Goal: Transaction & Acquisition: Book appointment/travel/reservation

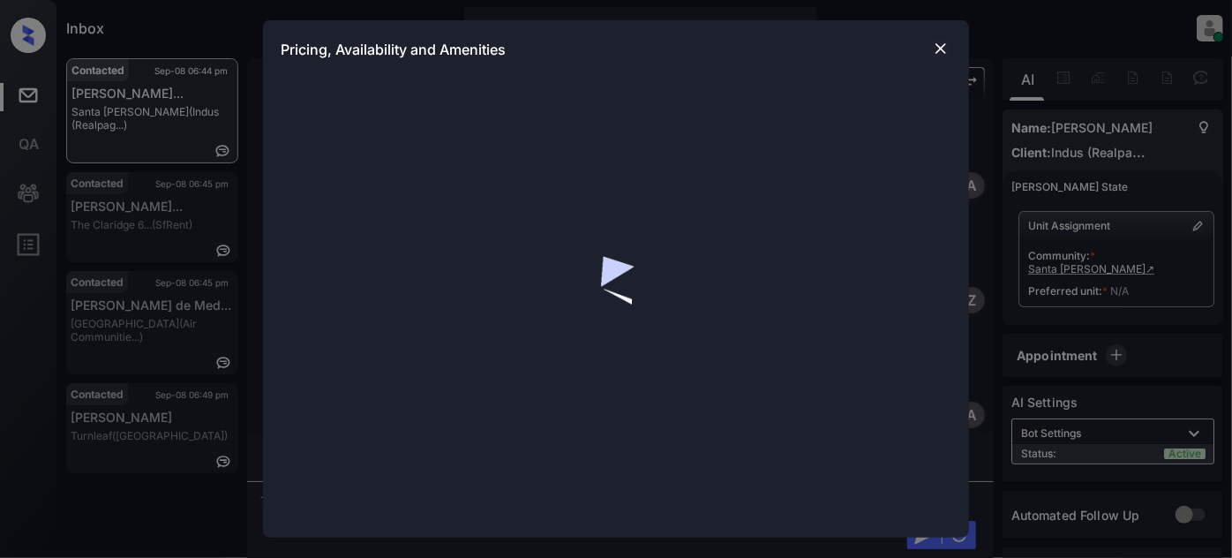
scroll to position [802, 0]
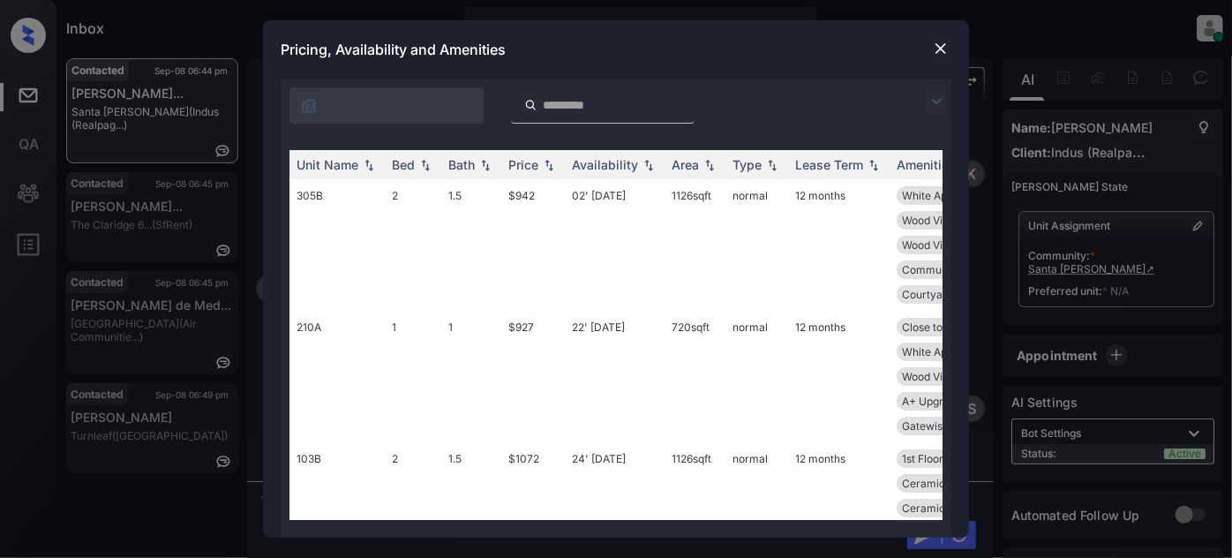
click at [929, 97] on img at bounding box center [936, 101] width 21 height 21
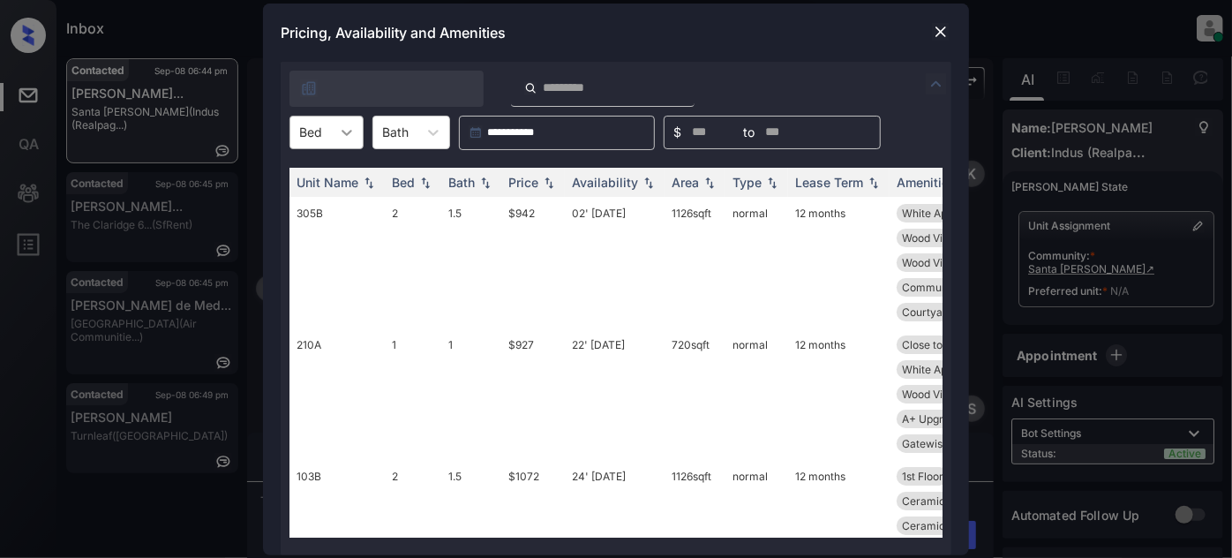
drag, startPoint x: 352, startPoint y: 143, endPoint x: 344, endPoint y: 154, distance: 13.2
click at [351, 143] on div at bounding box center [347, 133] width 32 height 32
type input "*"
click at [320, 203] on div "2" at bounding box center [327, 208] width 74 height 32
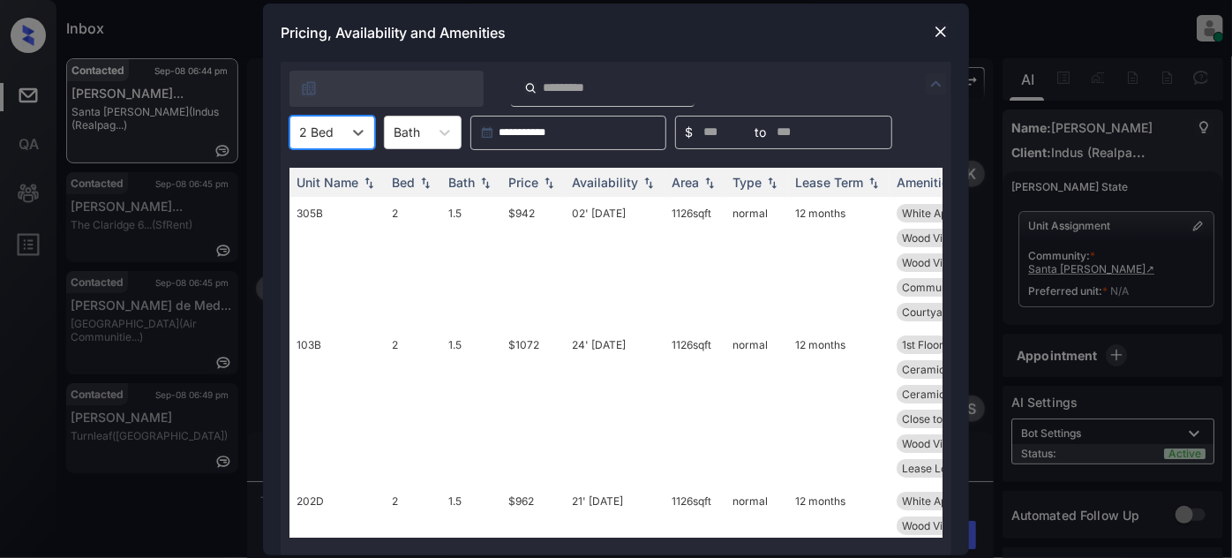
type input "*"
click at [725, 63] on div at bounding box center [616, 84] width 671 height 45
click at [537, 176] on div "Price" at bounding box center [523, 182] width 30 height 15
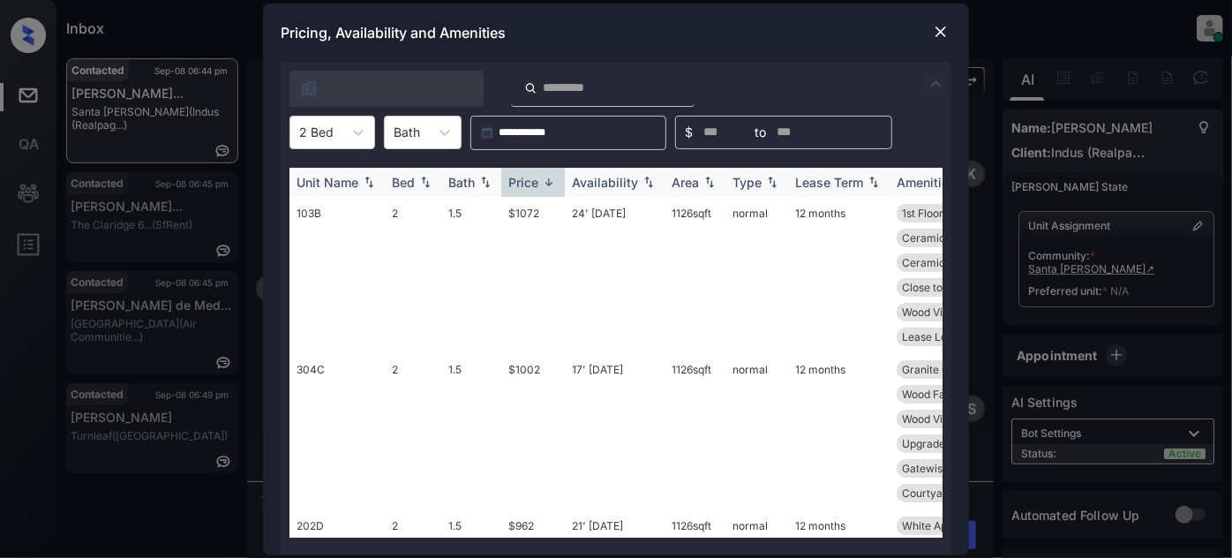
click at [537, 176] on div "Price" at bounding box center [523, 182] width 30 height 15
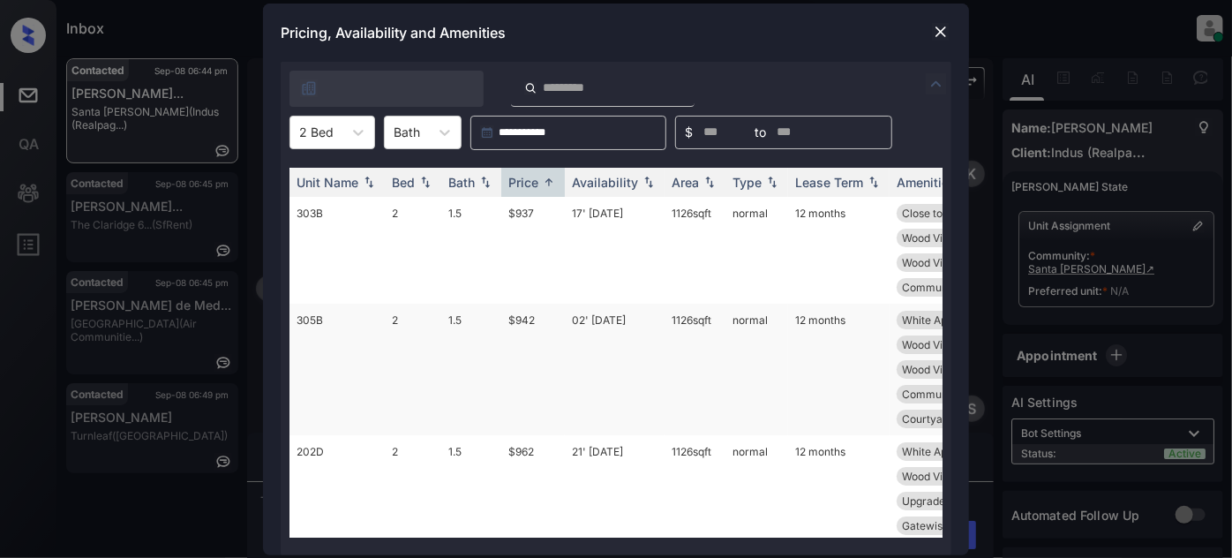
click at [572, 314] on td "02' Sep 25" at bounding box center [615, 370] width 100 height 132
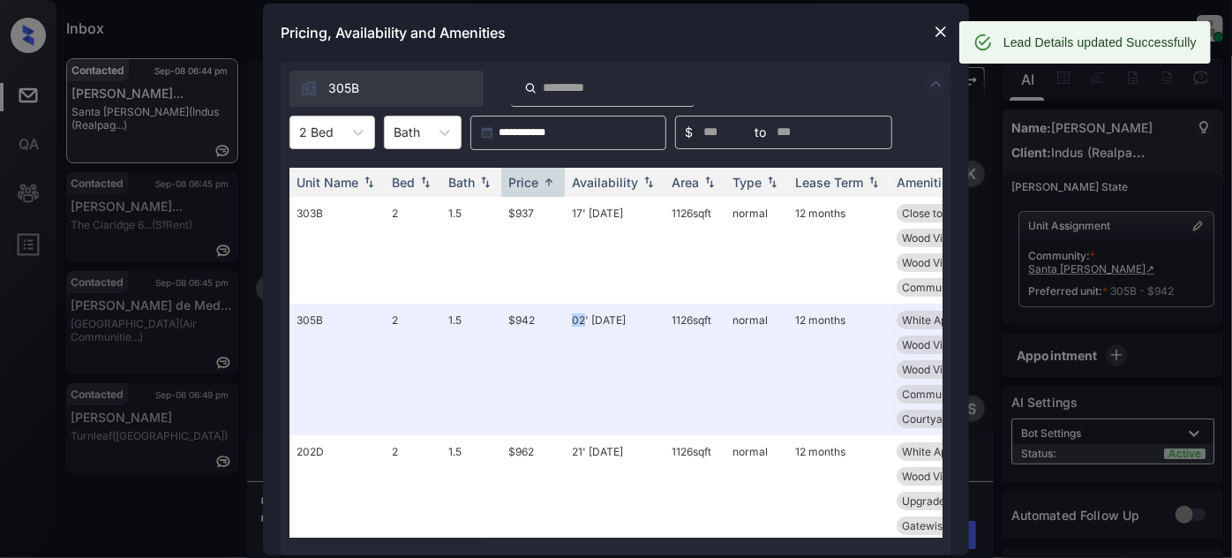
click at [933, 28] on img at bounding box center [941, 32] width 18 height 18
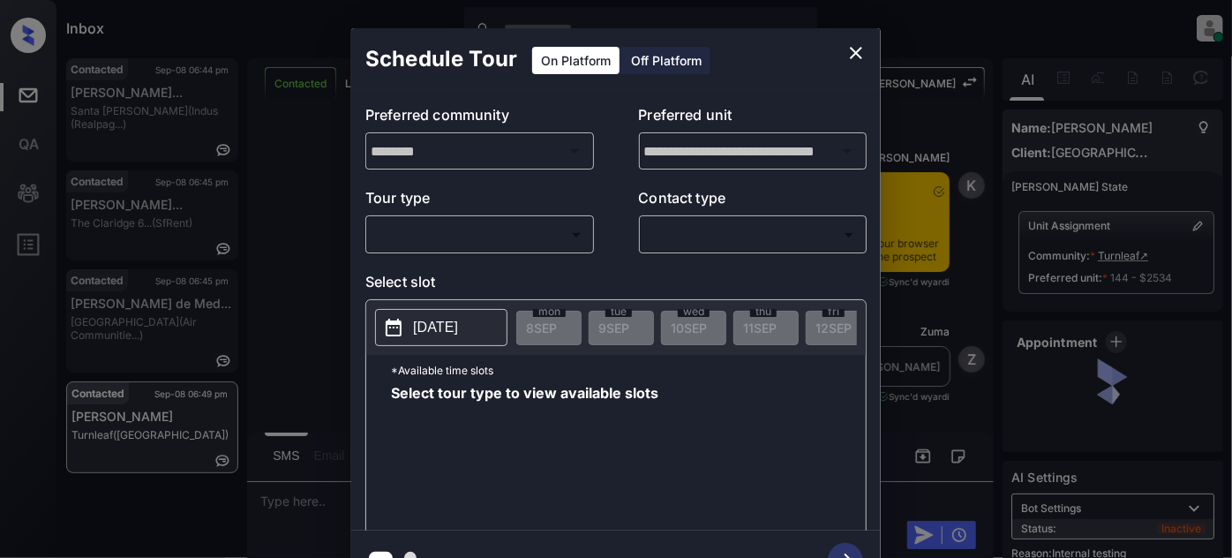
scroll to position [3192, 0]
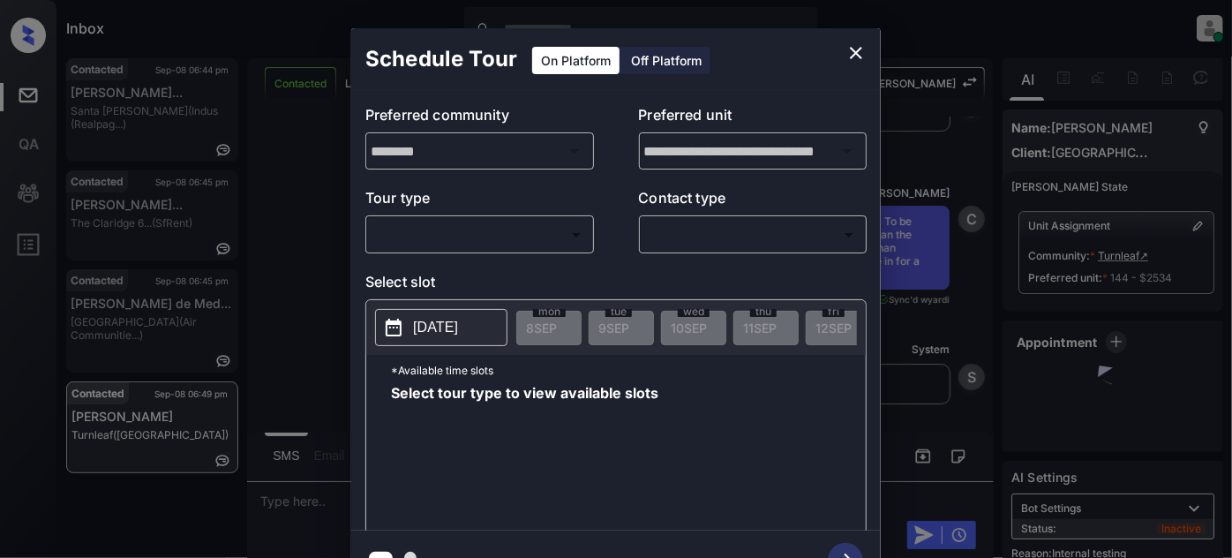
click at [486, 225] on body "Inbox Juan Carlos Manantan Online Set yourself offline Set yourself on break Pr…" at bounding box center [616, 279] width 1232 height 558
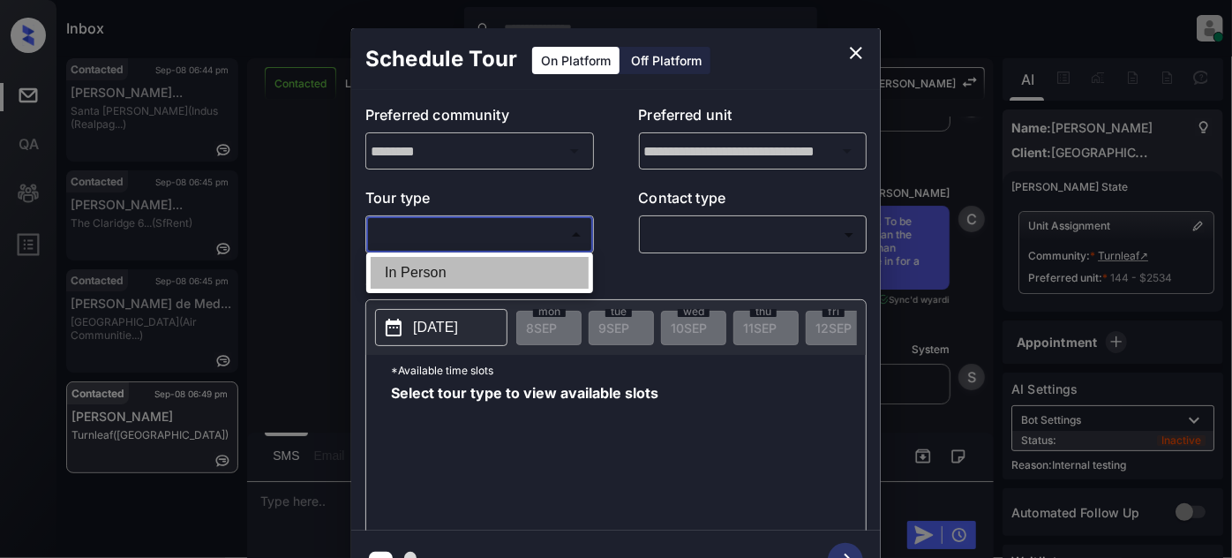
click at [485, 257] on li "In Person" at bounding box center [480, 273] width 218 height 32
type input "********"
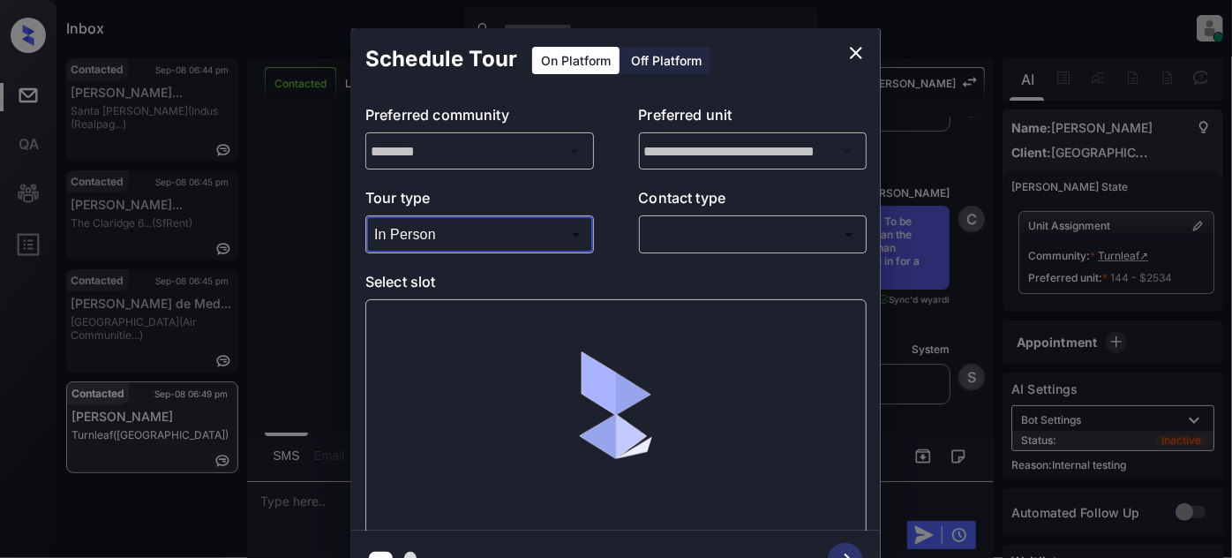
click at [717, 242] on body "Inbox Juan Carlos Manantan Online Set yourself offline Set yourself on break Pr…" at bounding box center [616, 279] width 1232 height 558
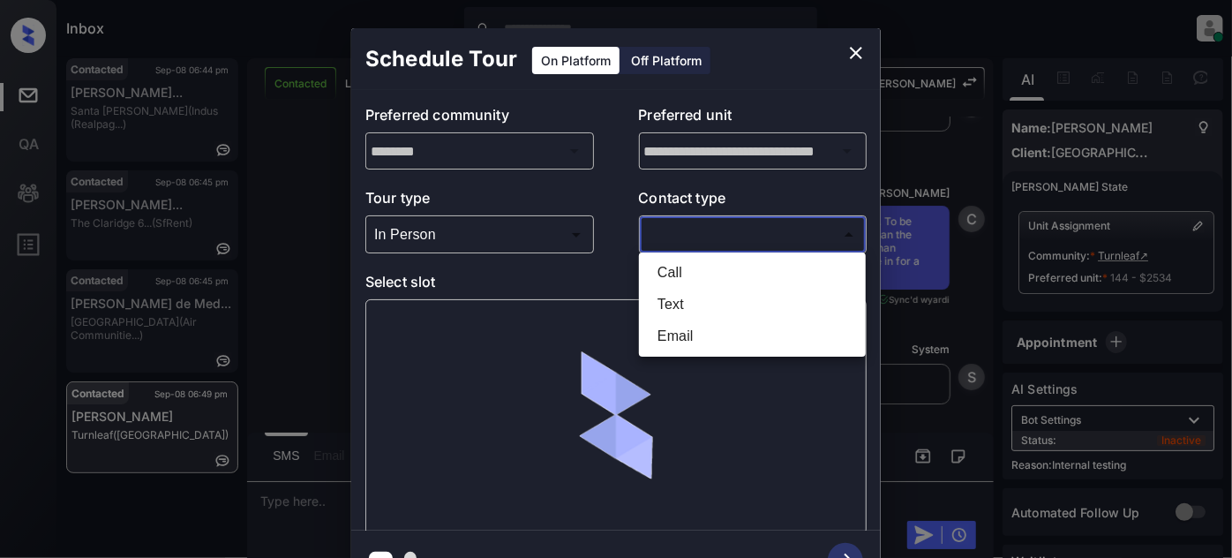
click at [702, 296] on li "Text" at bounding box center [752, 305] width 218 height 32
type input "****"
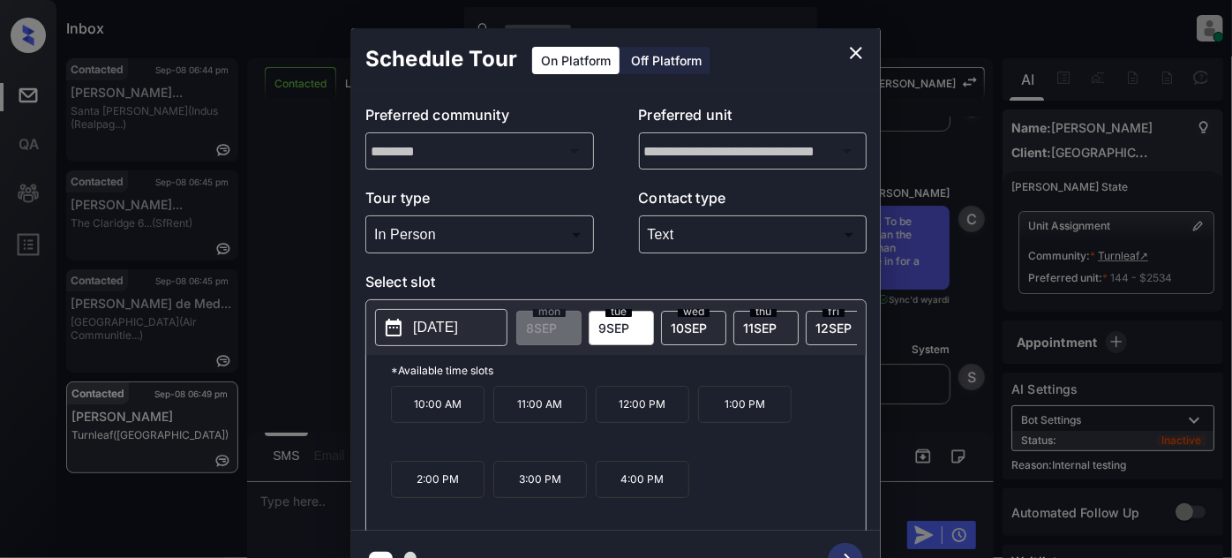
click at [826, 331] on span "12 SEP" at bounding box center [834, 327] width 36 height 15
drag, startPoint x: 615, startPoint y: 419, endPoint x: 681, endPoint y: 431, distance: 67.2
click at [681, 431] on div "10:00 AM 11:00 AM 12:00 PM 1:00 PM 2:00 PM 3:00 PM 4:00 PM" at bounding box center [628, 456] width 475 height 141
copy p "12:00 PM"
click at [853, 56] on icon "close" at bounding box center [856, 53] width 12 height 12
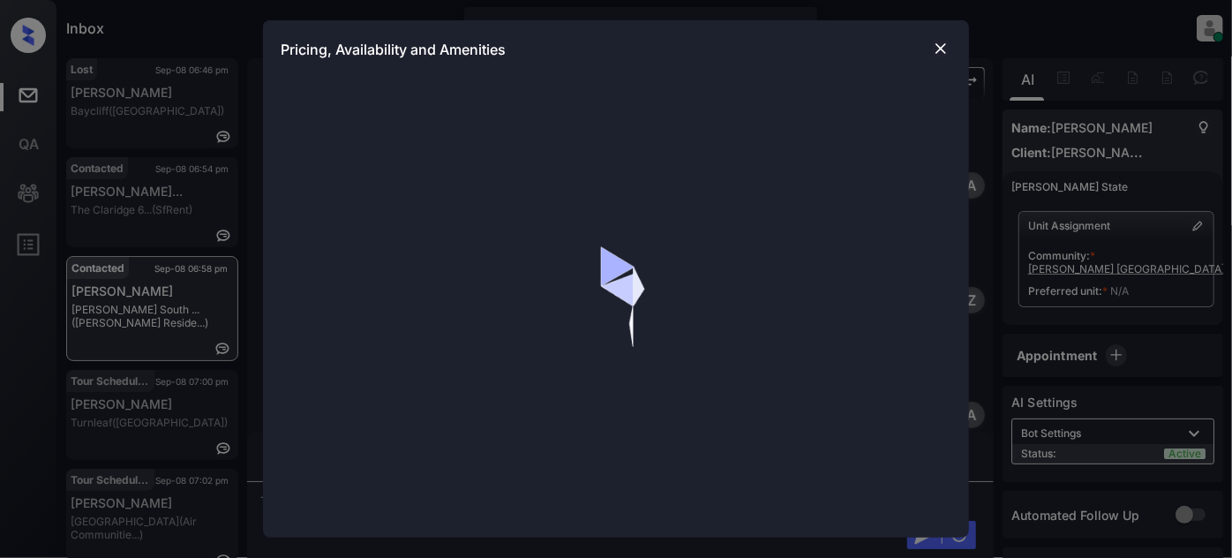
scroll to position [1989, 0]
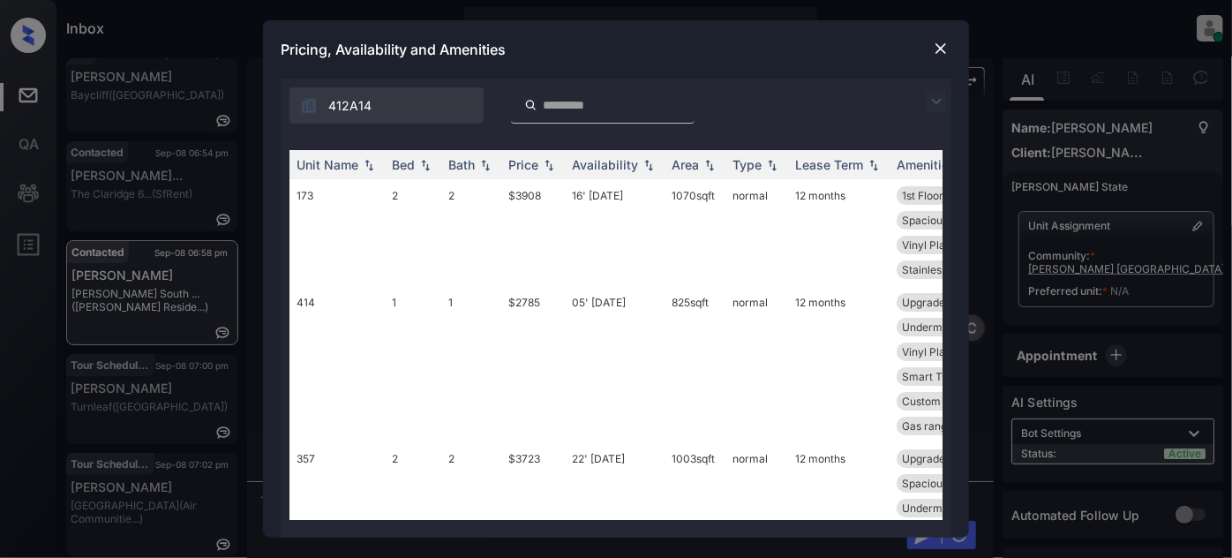
click at [925, 99] on div "412A14" at bounding box center [616, 101] width 671 height 45
click at [929, 98] on img at bounding box center [936, 101] width 21 height 21
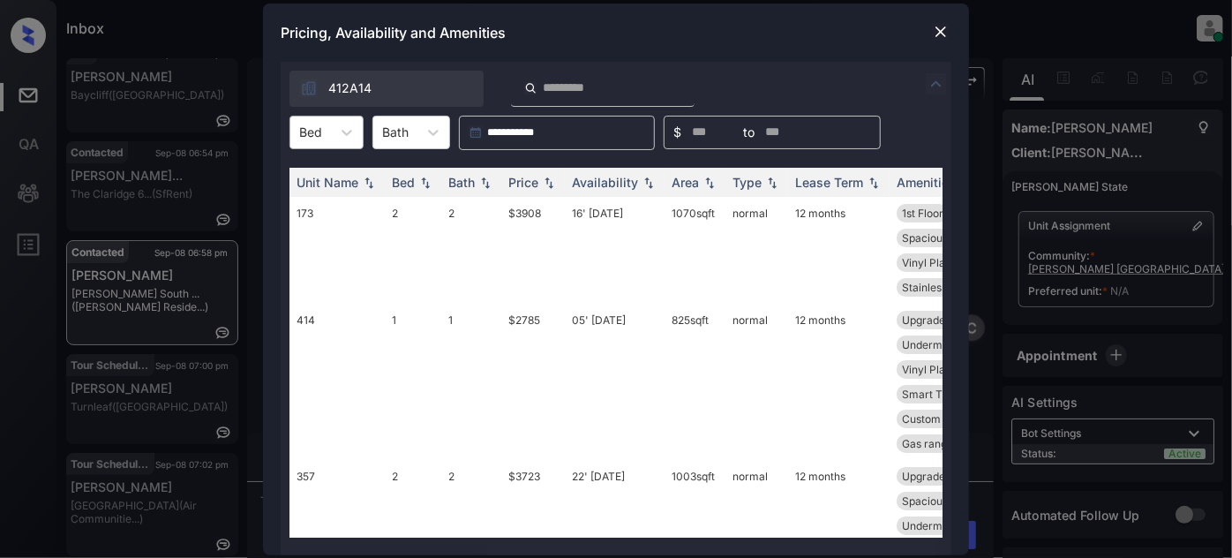
click at [327, 140] on div "Bed" at bounding box center [310, 132] width 41 height 26
click at [317, 178] on div "1" at bounding box center [327, 176] width 74 height 32
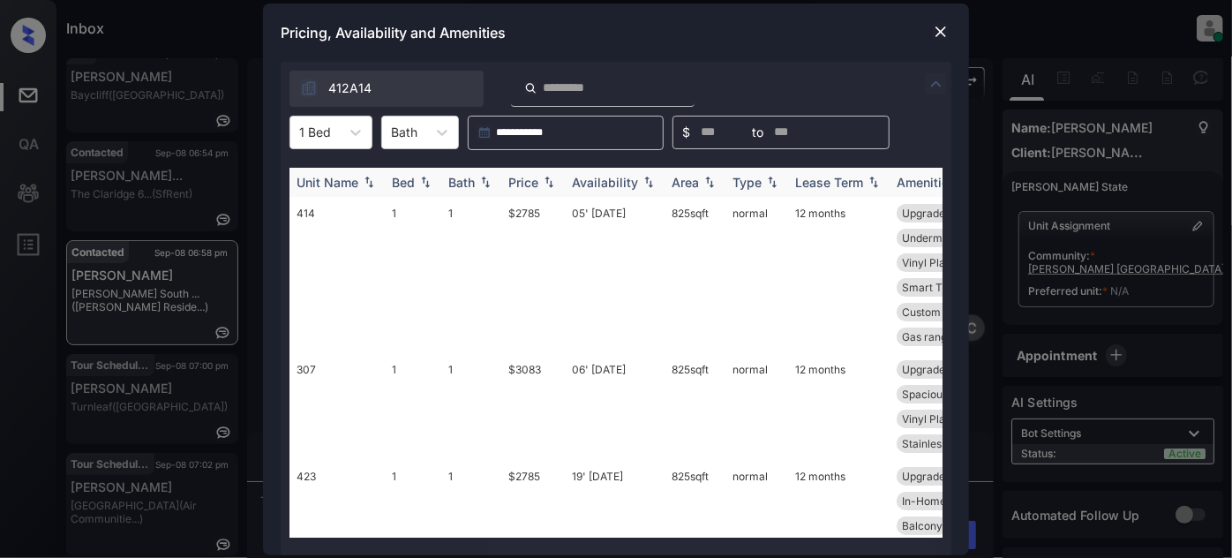
click at [560, 179] on th "Price" at bounding box center [533, 182] width 64 height 29
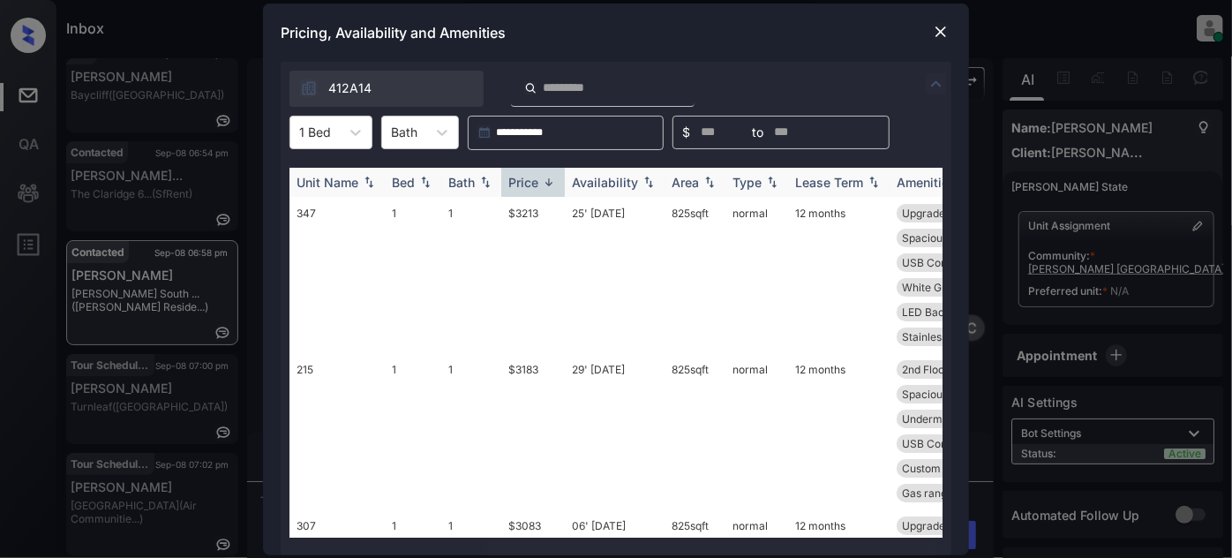
click at [530, 179] on div "Price" at bounding box center [523, 182] width 30 height 15
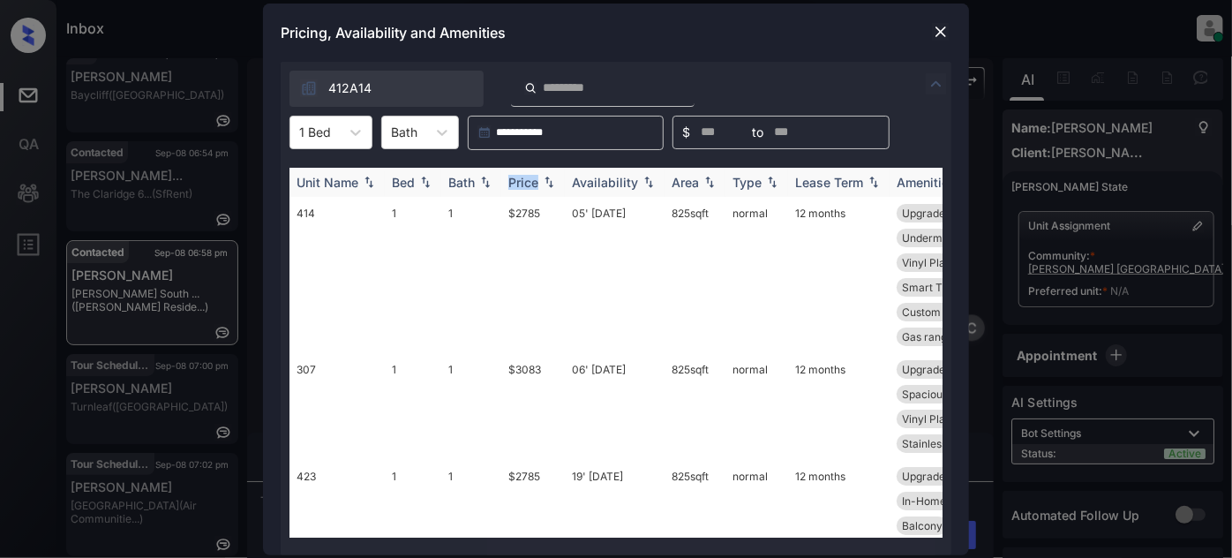
click at [544, 185] on img at bounding box center [549, 182] width 18 height 12
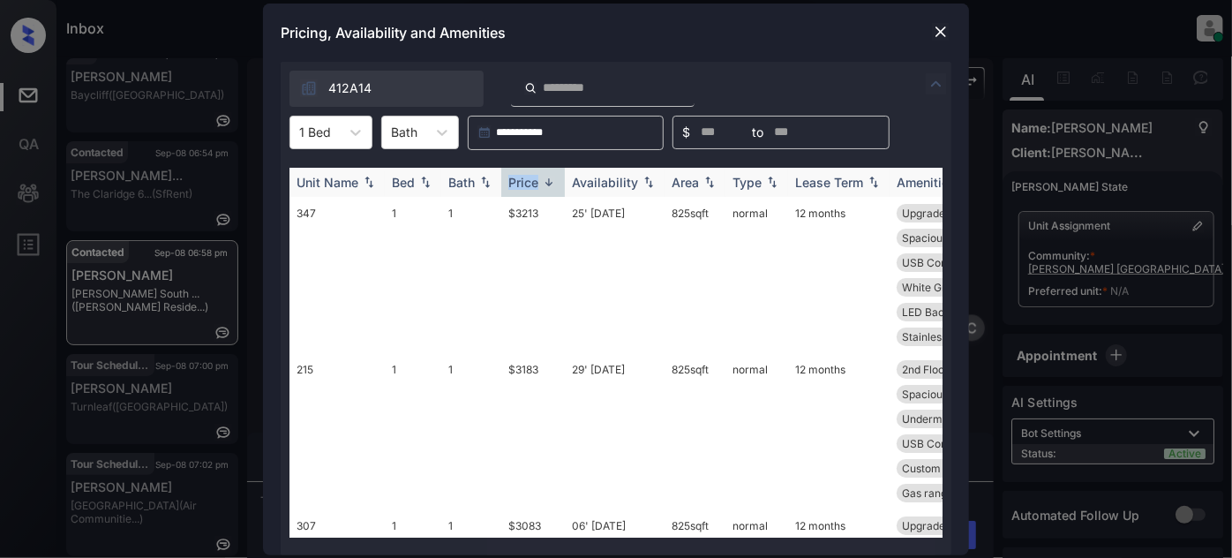
click at [544, 185] on img at bounding box center [549, 182] width 18 height 13
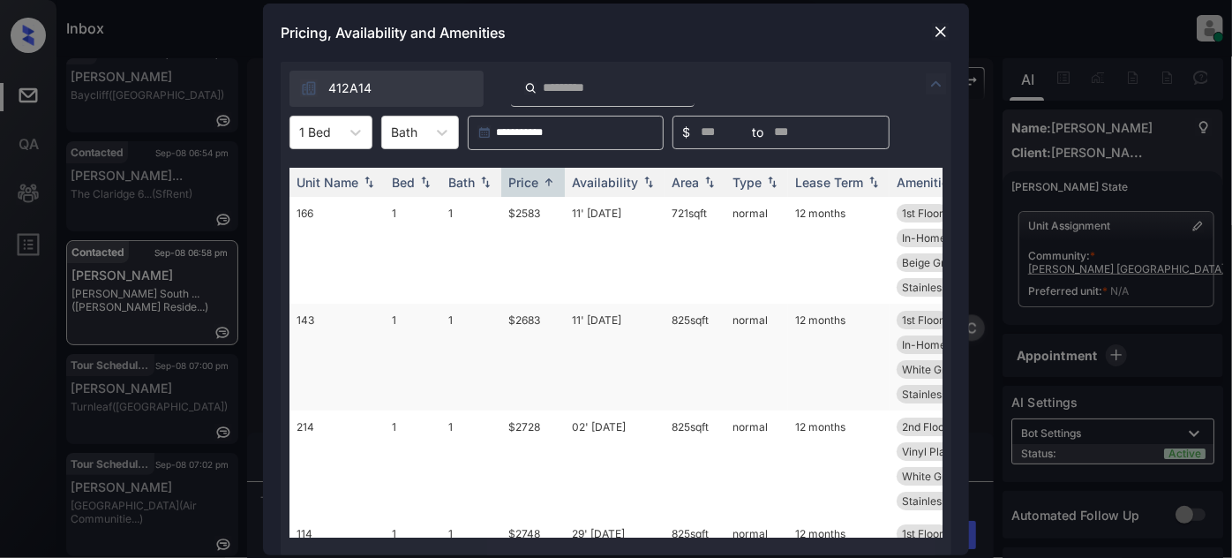
click at [596, 316] on td "11' Sep 25" at bounding box center [615, 357] width 100 height 107
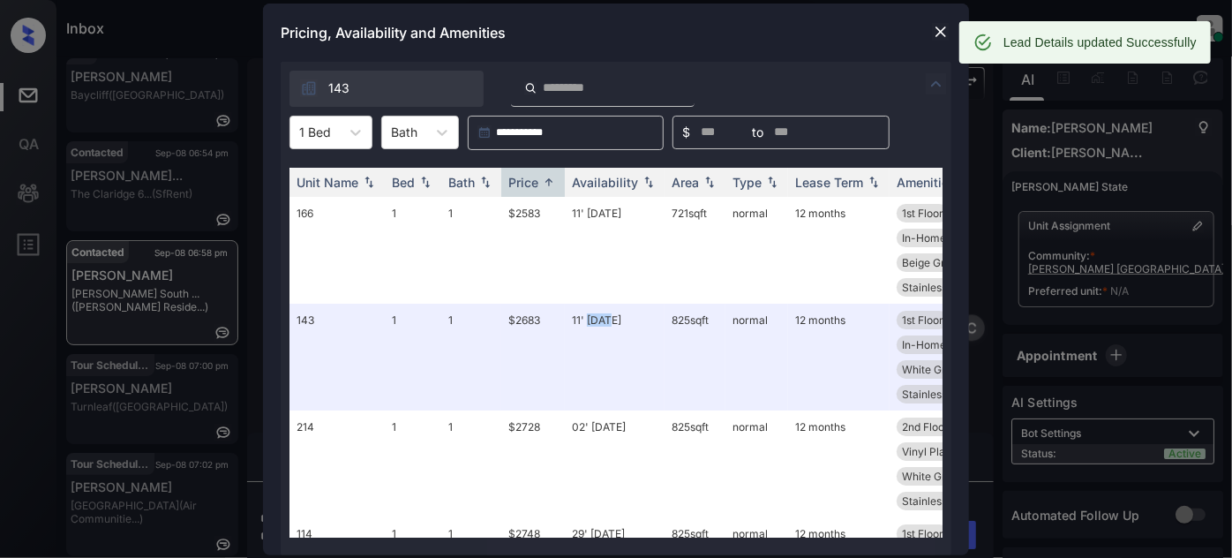
click at [936, 26] on img at bounding box center [941, 32] width 18 height 18
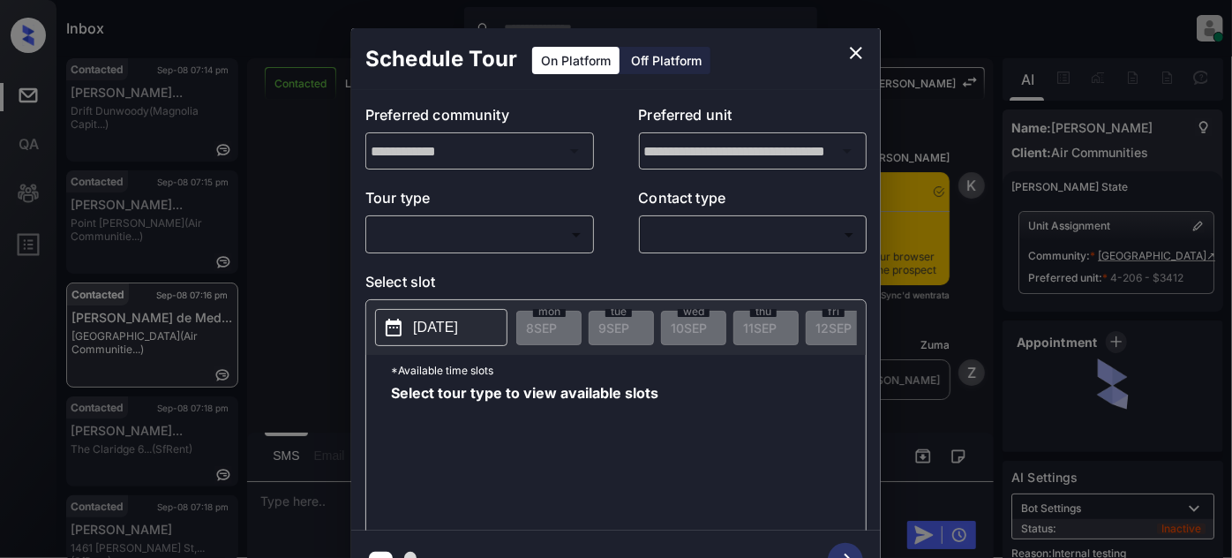
scroll to position [2923, 0]
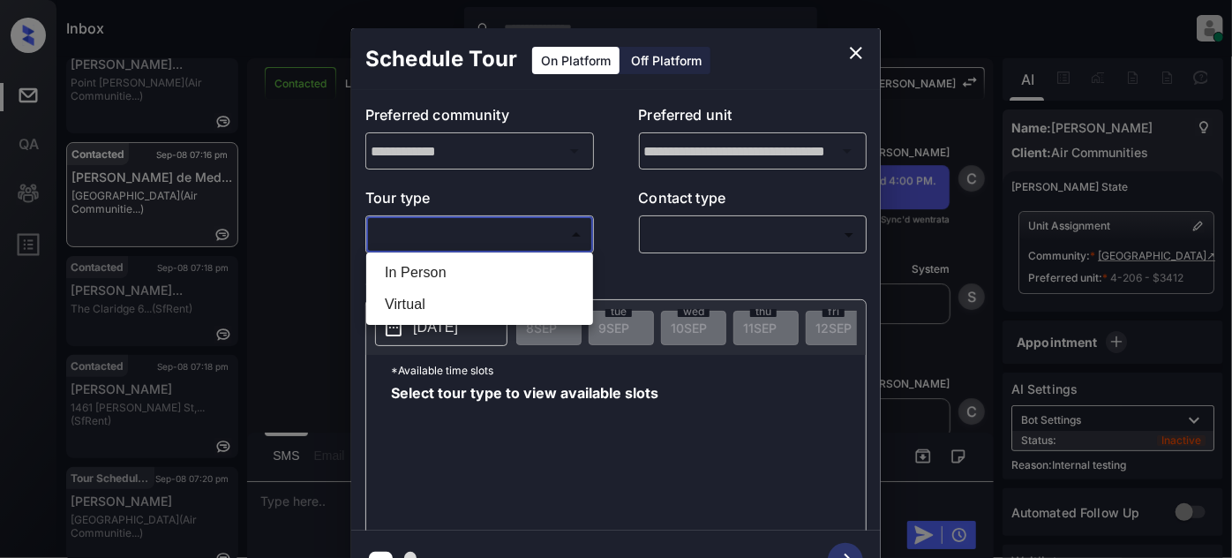
click at [495, 226] on body "Inbox Juan Carlos Manantan Online Set yourself offline Set yourself on break Pr…" at bounding box center [616, 279] width 1232 height 558
click at [468, 273] on li "In Person" at bounding box center [480, 273] width 218 height 32
type input "********"
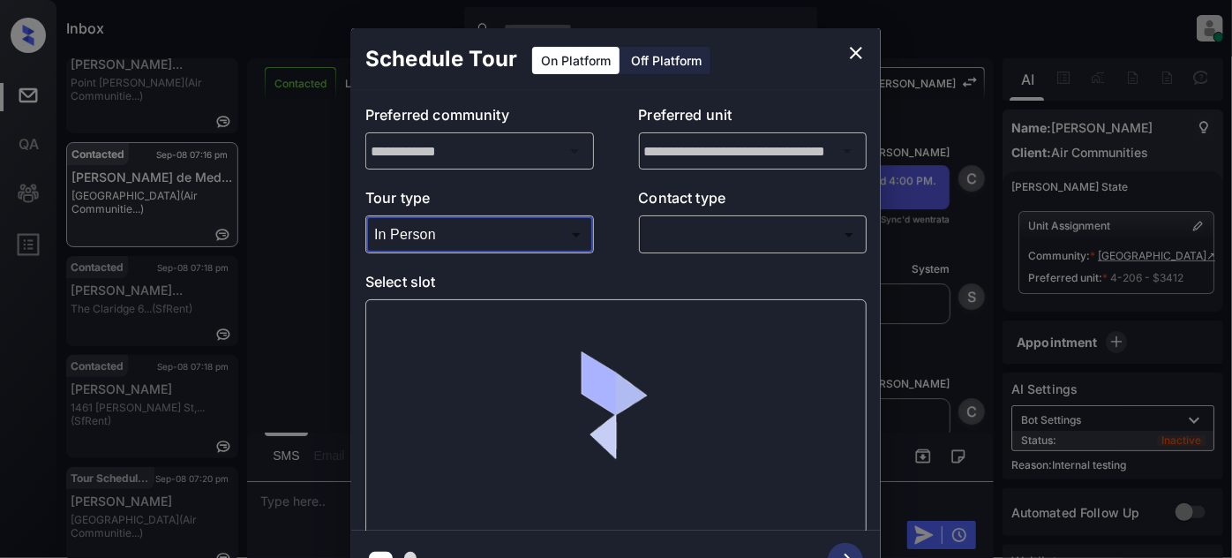
click at [683, 235] on body "Inbox Juan Carlos Manantan Online Set yourself offline Set yourself on break Pr…" at bounding box center [616, 279] width 1232 height 558
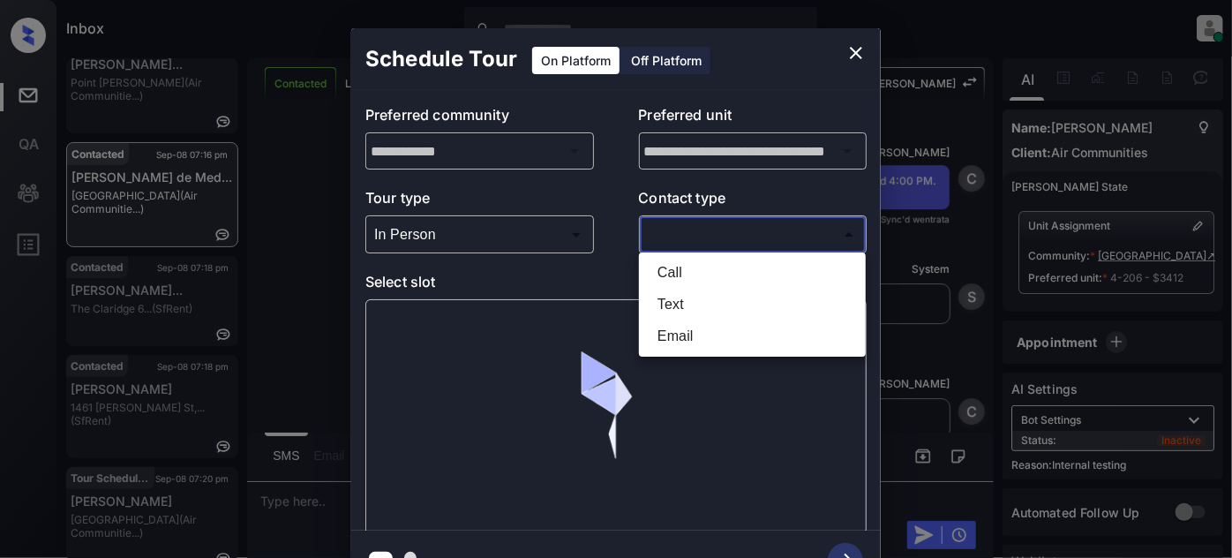
click at [673, 303] on li "Text" at bounding box center [752, 305] width 218 height 32
type input "****"
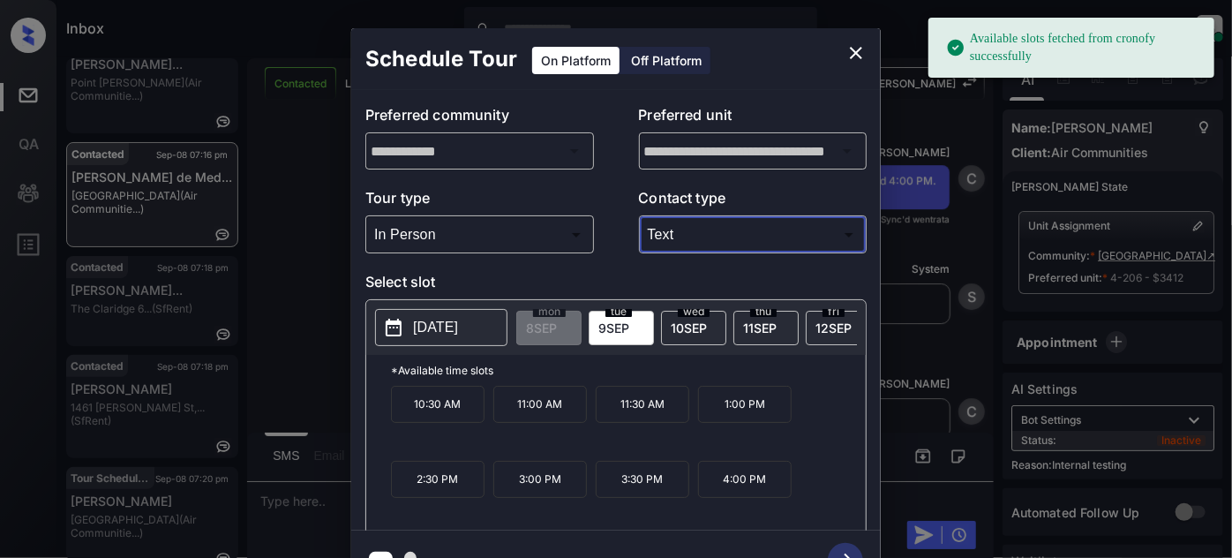
click at [442, 416] on p "10:30 AM" at bounding box center [438, 404] width 94 height 37
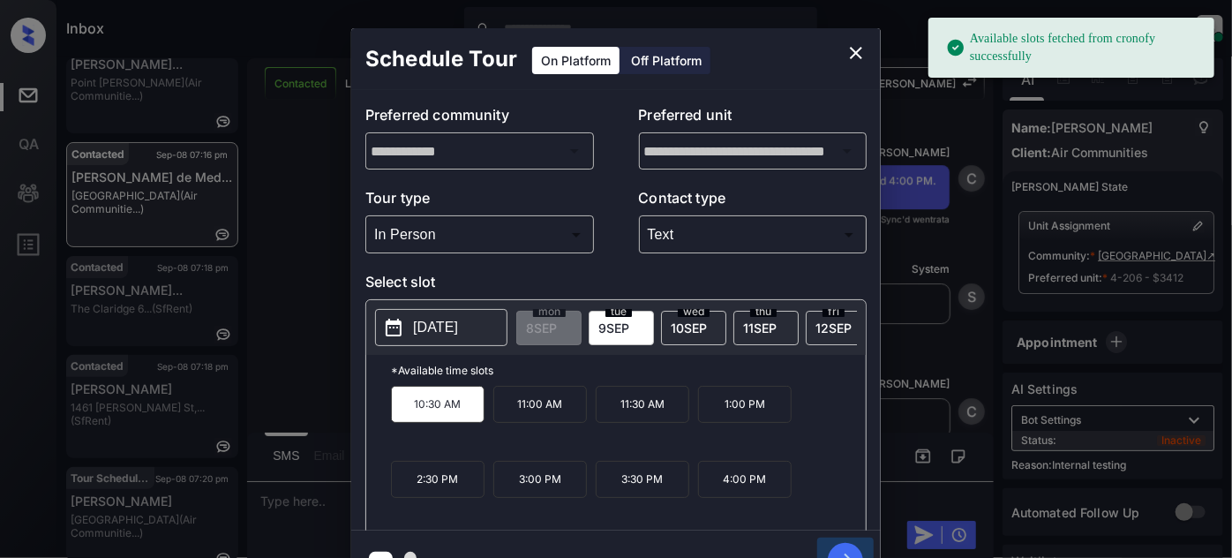
click at [846, 550] on icon "button" at bounding box center [845, 560] width 35 height 35
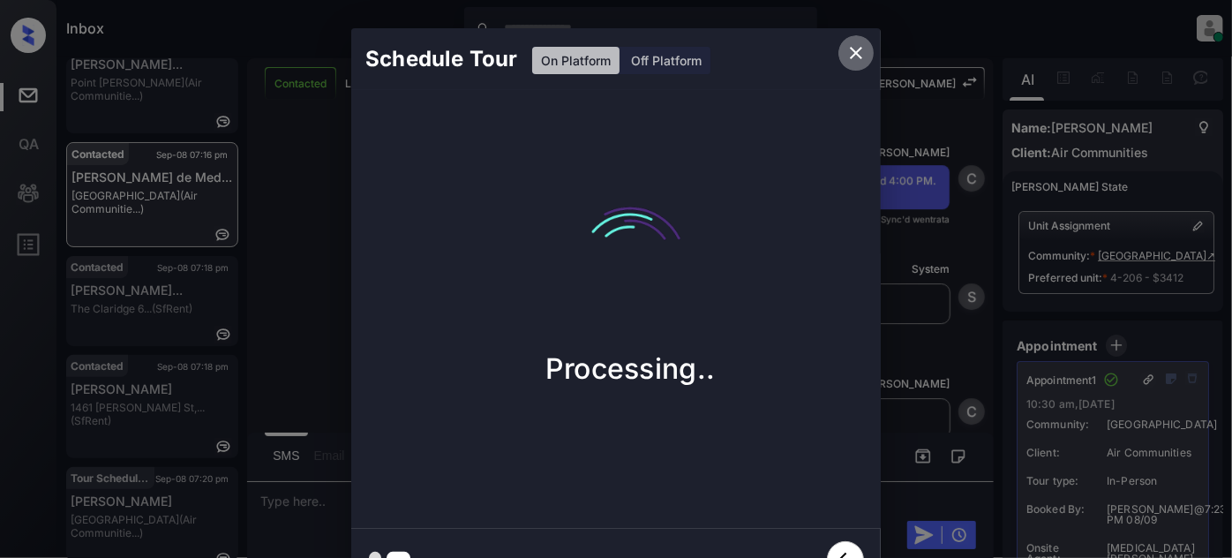
click at [861, 47] on icon "close" at bounding box center [856, 53] width 12 height 12
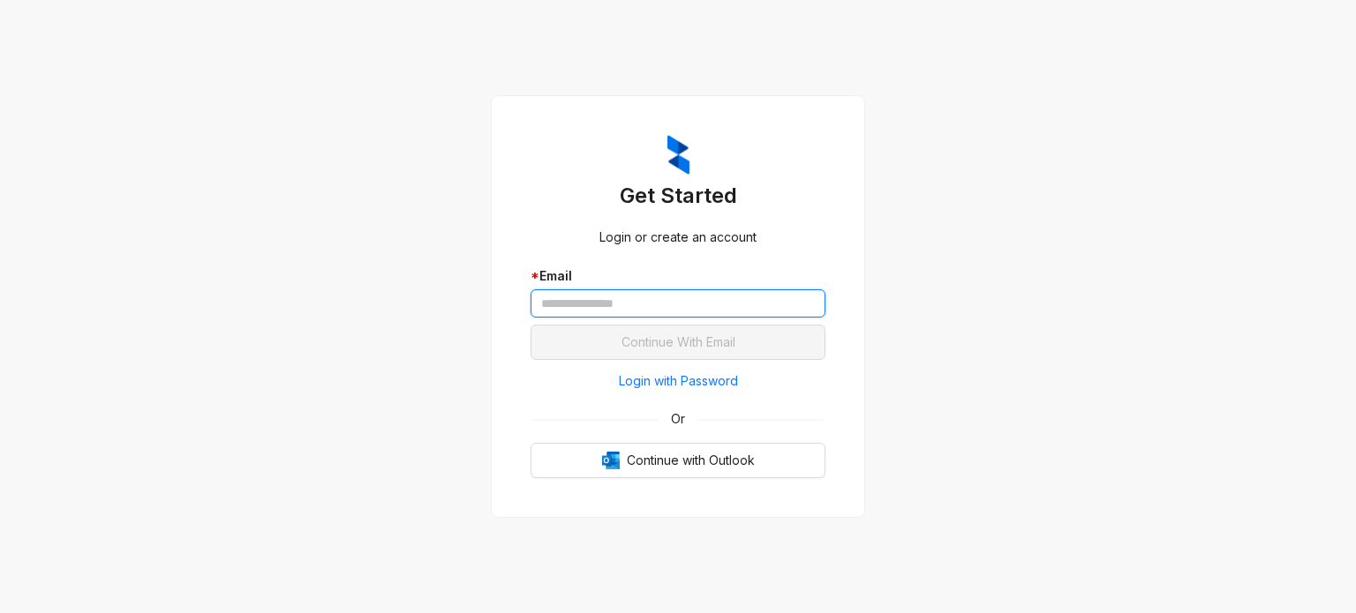
click at [605, 304] on input "text" at bounding box center [677, 304] width 295 height 28
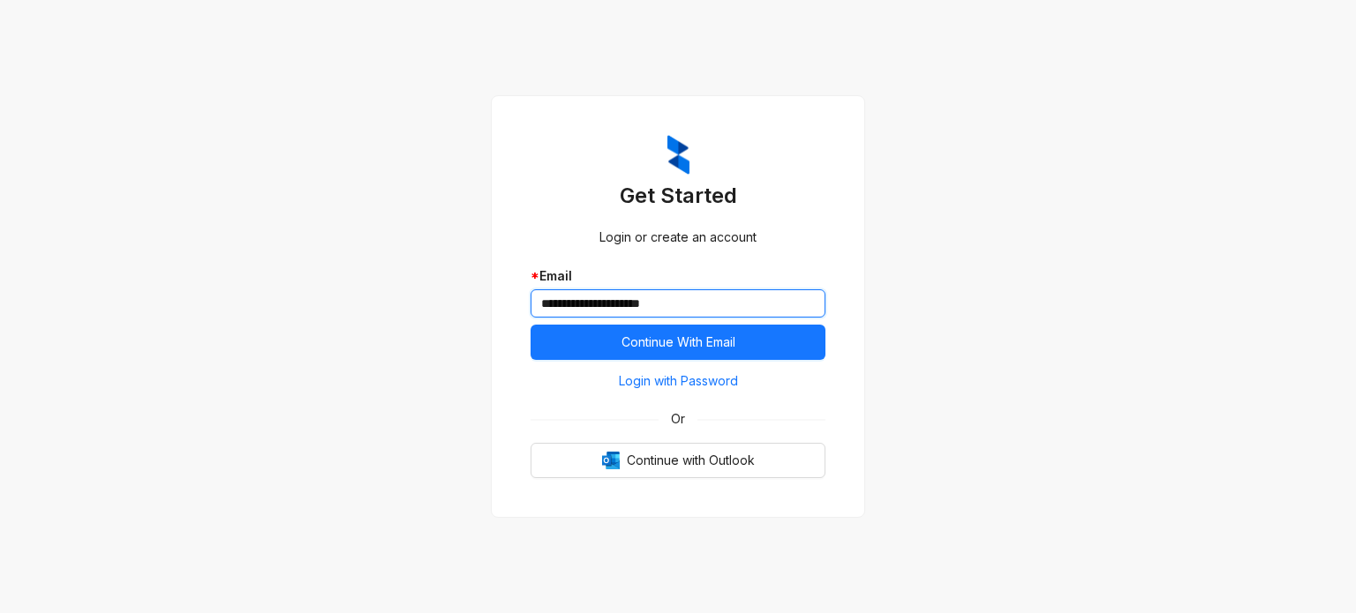
type input "**********"
click at [712, 379] on span "Login with Password" at bounding box center [678, 381] width 119 height 19
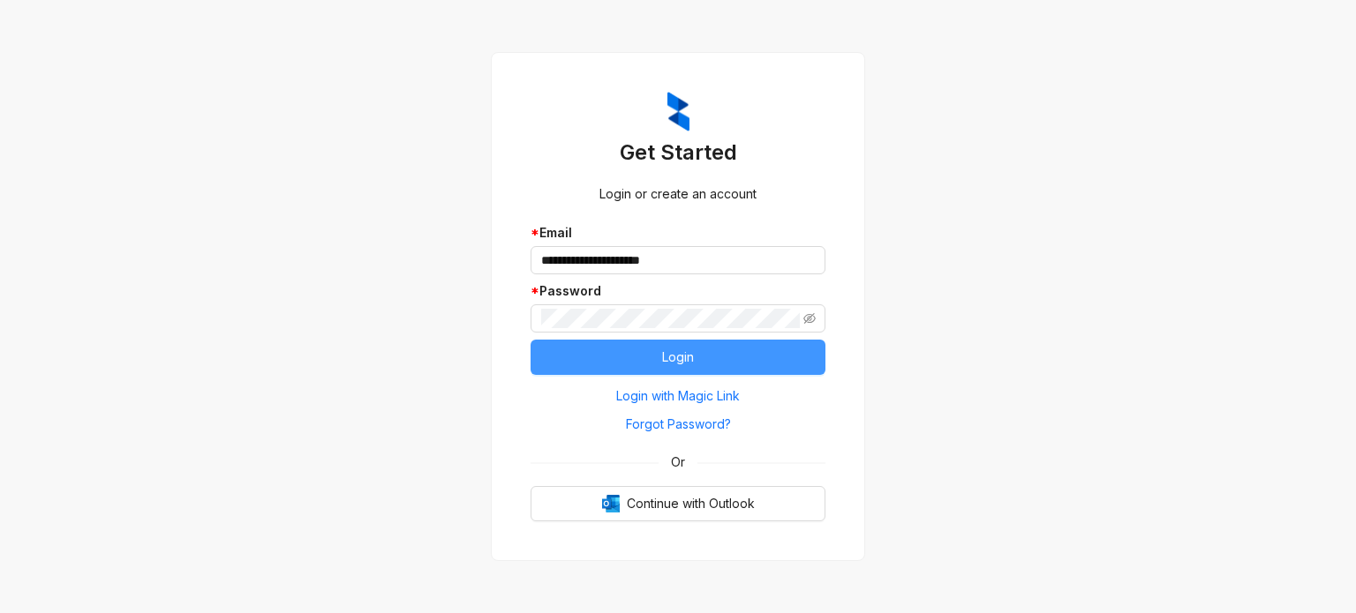
click at [602, 366] on button "Login" at bounding box center [677, 357] width 295 height 35
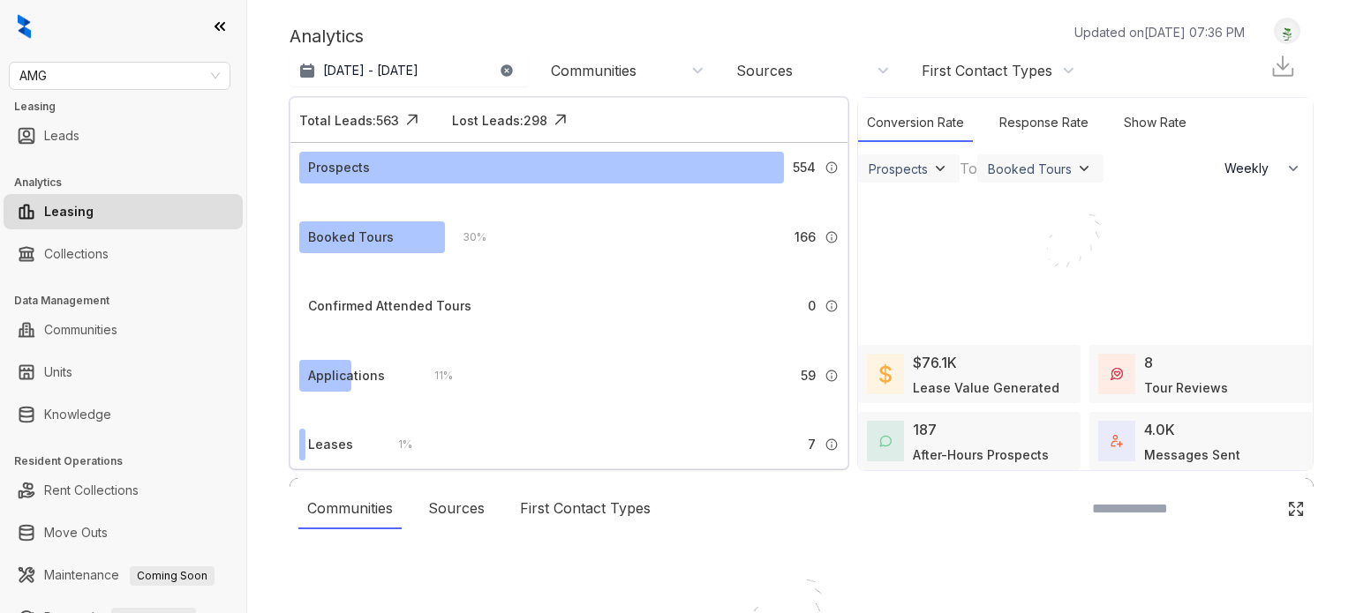
select select "******"
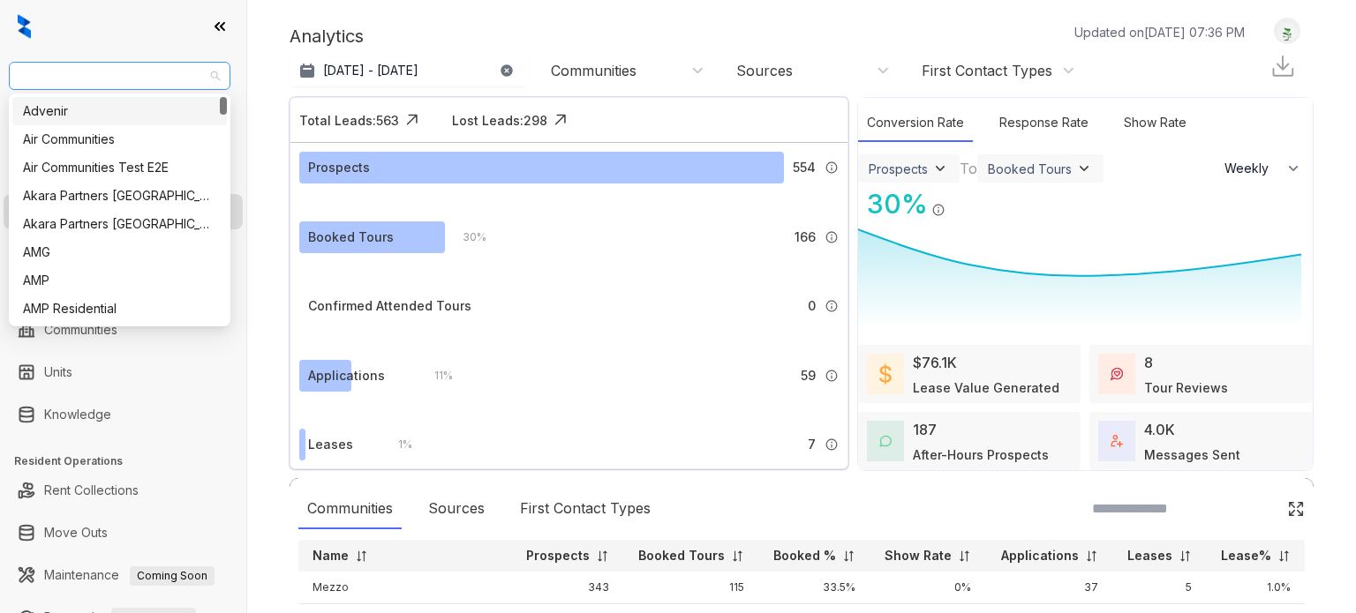
click at [148, 80] on span "AMG" at bounding box center [119, 76] width 200 height 26
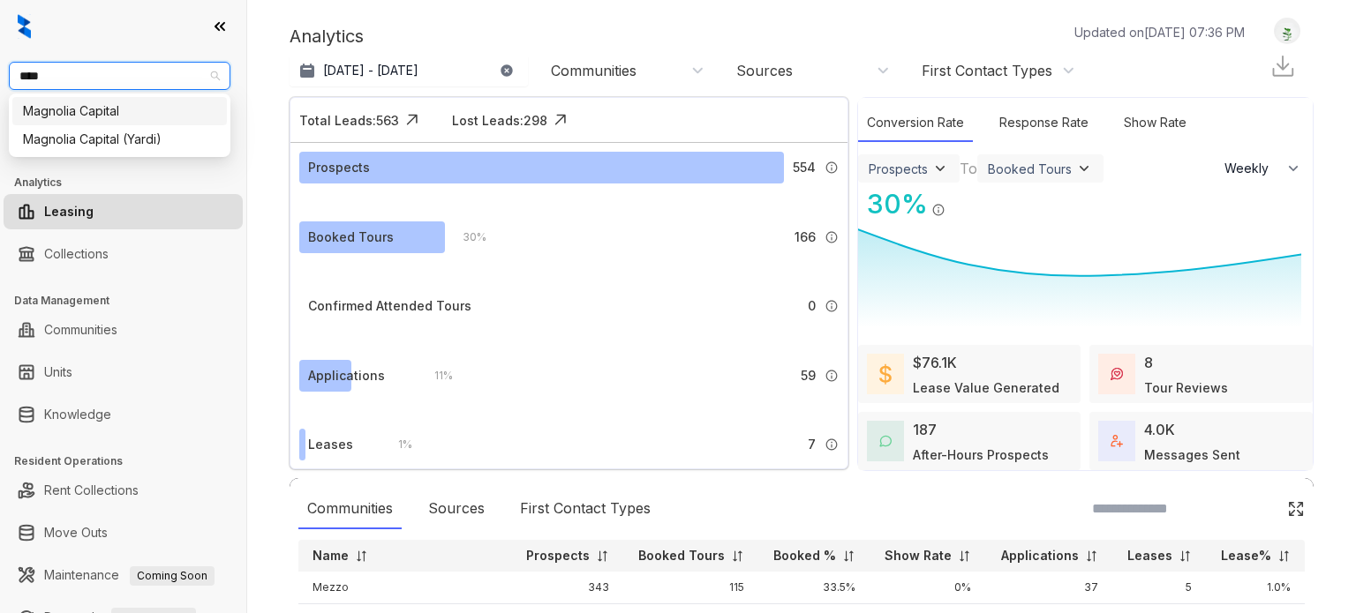
type input "*****"
click at [120, 109] on div "Magnolia Capital" at bounding box center [119, 111] width 193 height 19
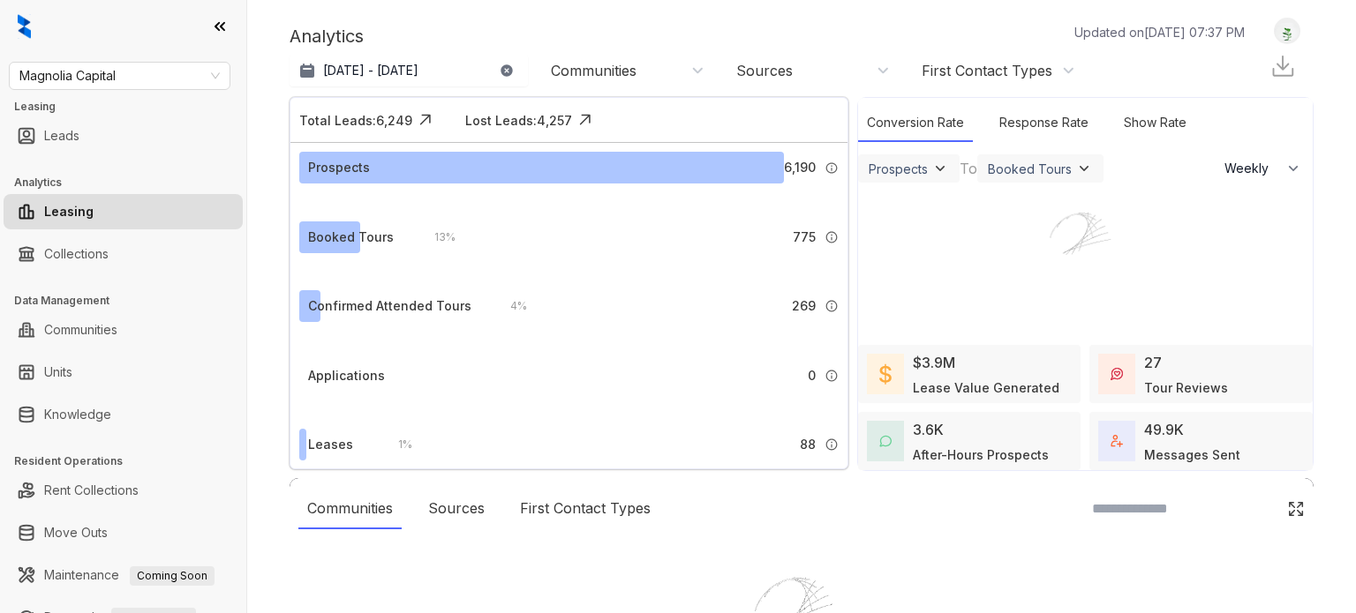
select select "******"
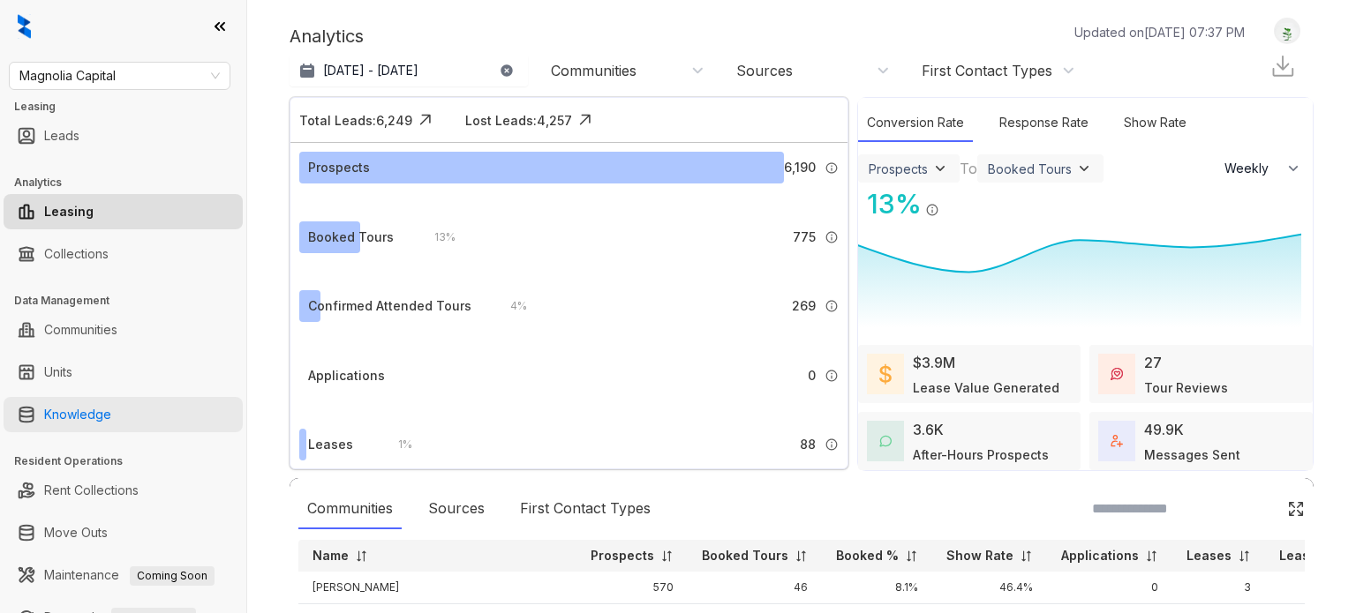
click at [91, 417] on link "Knowledge" at bounding box center [77, 414] width 67 height 35
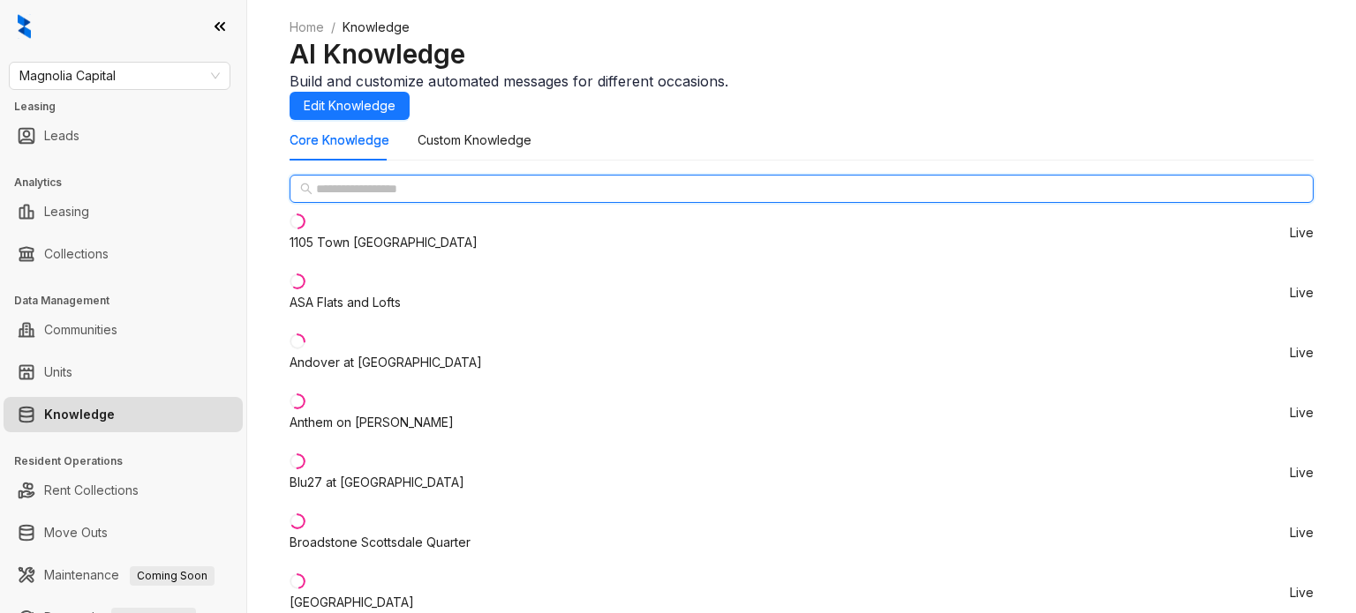
click at [378, 199] on input "text" at bounding box center [802, 188] width 973 height 19
type input "*"
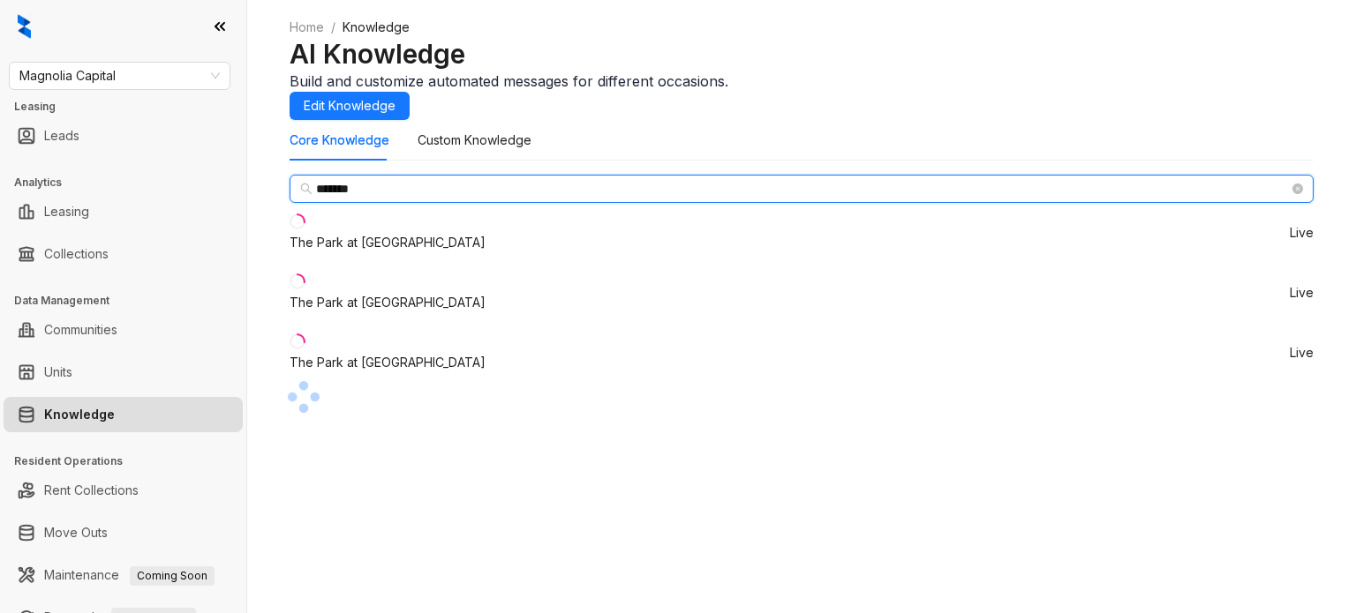
type input "*******"
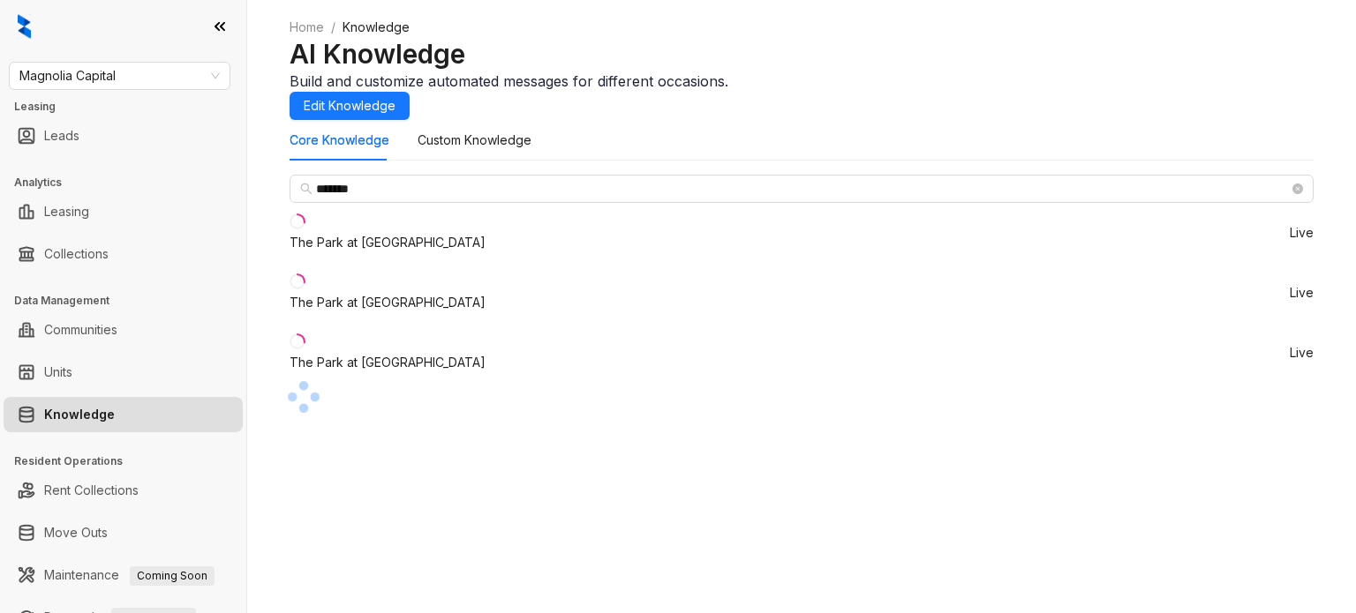
click at [417, 312] on div "The Park at Positano" at bounding box center [388, 302] width 196 height 19
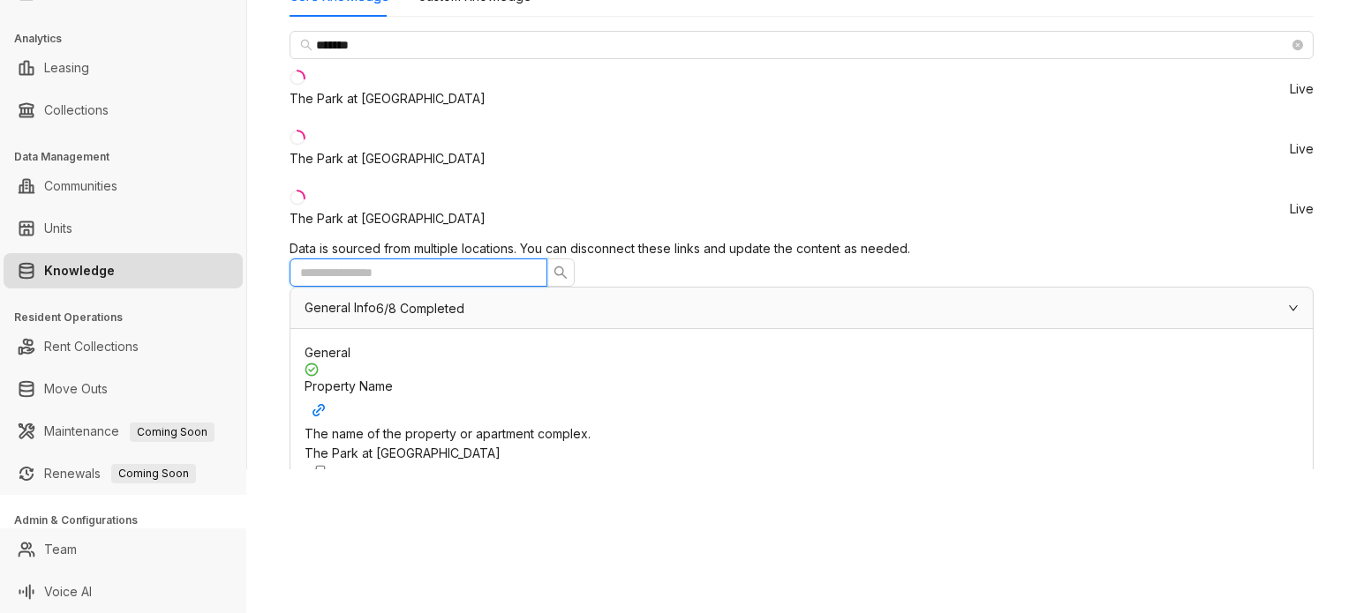
click at [523, 263] on input "text" at bounding box center [411, 272] width 222 height 19
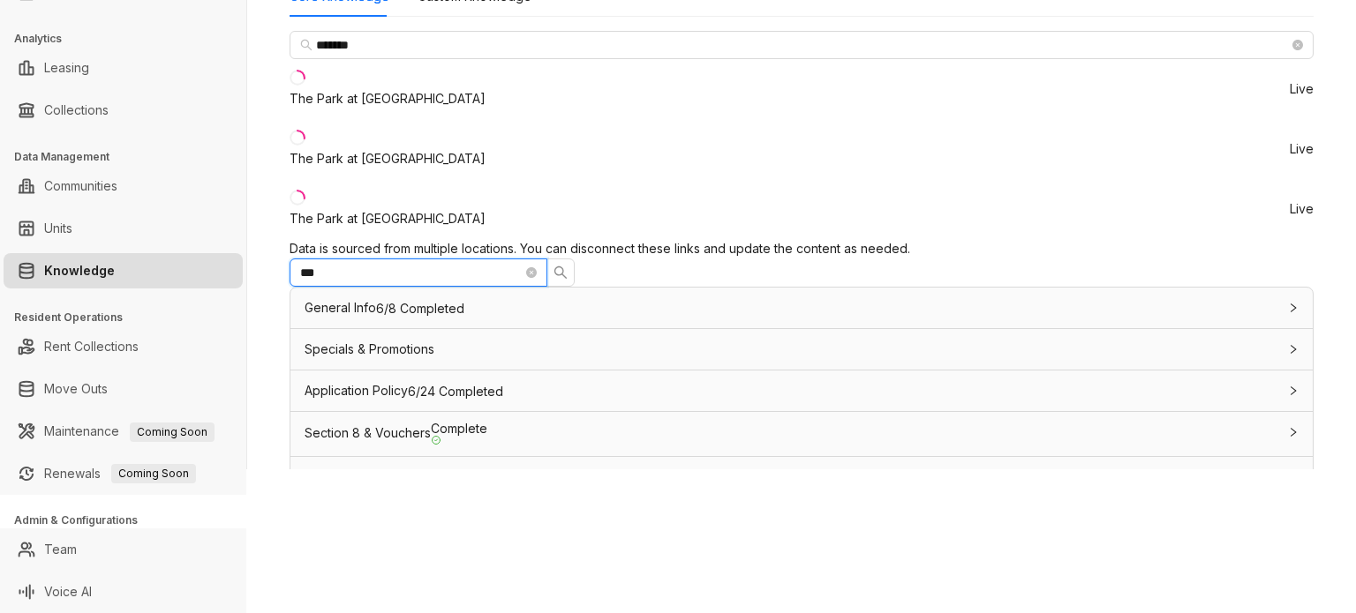
scroll to position [265, 0]
type input "***"
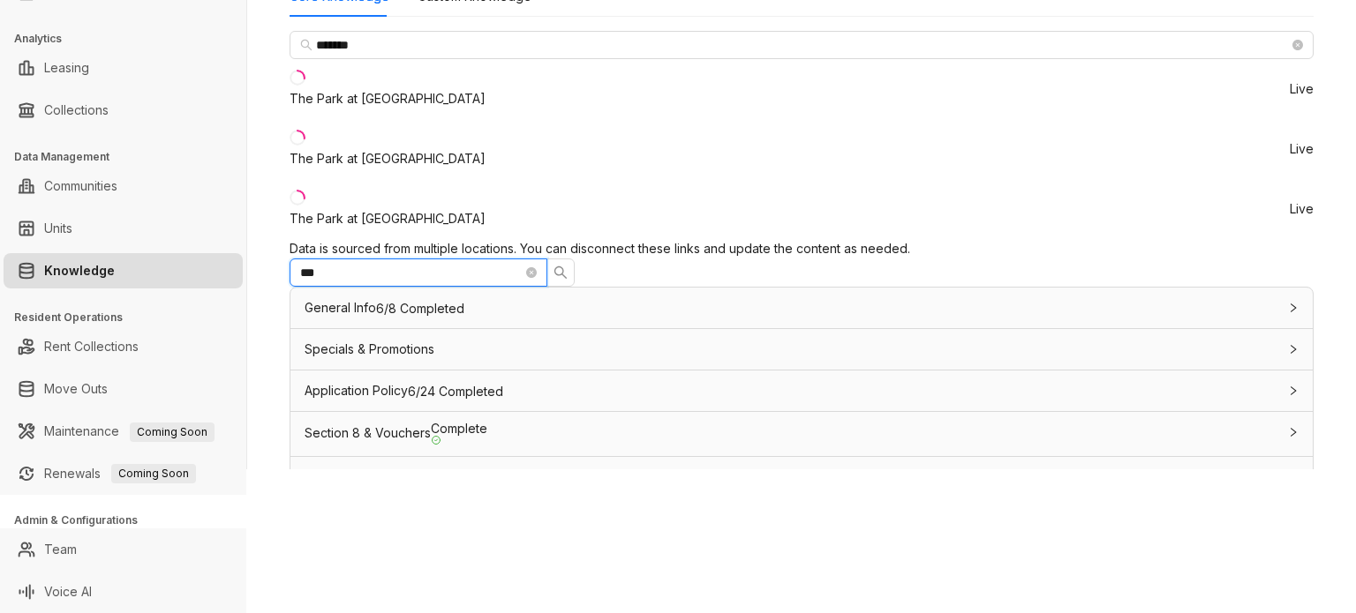
drag, startPoint x: 636, startPoint y: 122, endPoint x: 417, endPoint y: 103, distance: 220.6
click at [445, 103] on div "******* The Park at Murano Live The Park at Positano Live The Park at Veneto Li…" at bounding box center [802, 431] width 1024 height 800
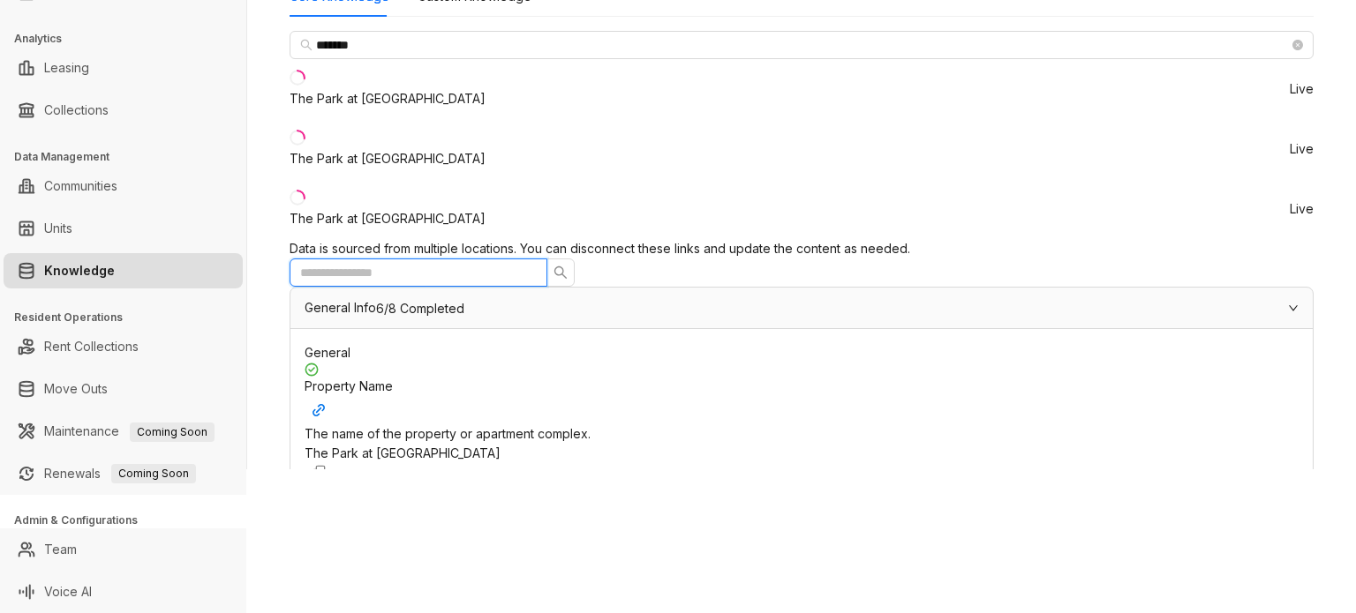
scroll to position [1147, 0]
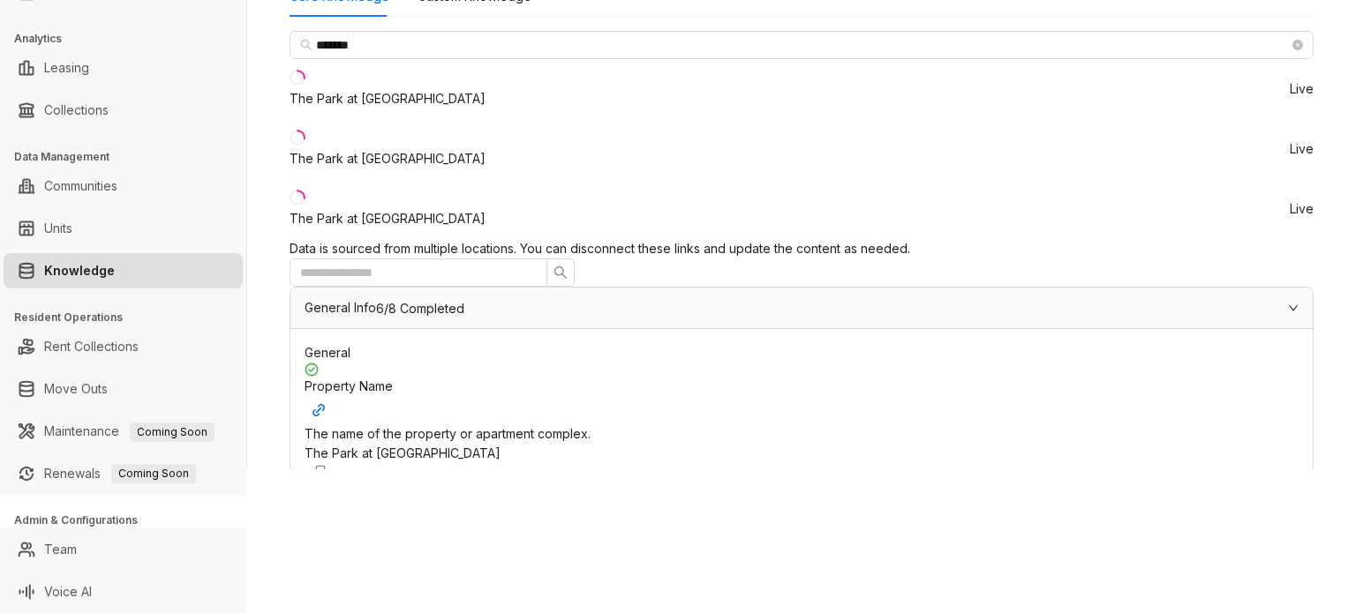
scroll to position [6087, 0]
drag, startPoint x: 724, startPoint y: 379, endPoint x: 718, endPoint y: 395, distance: 17.0
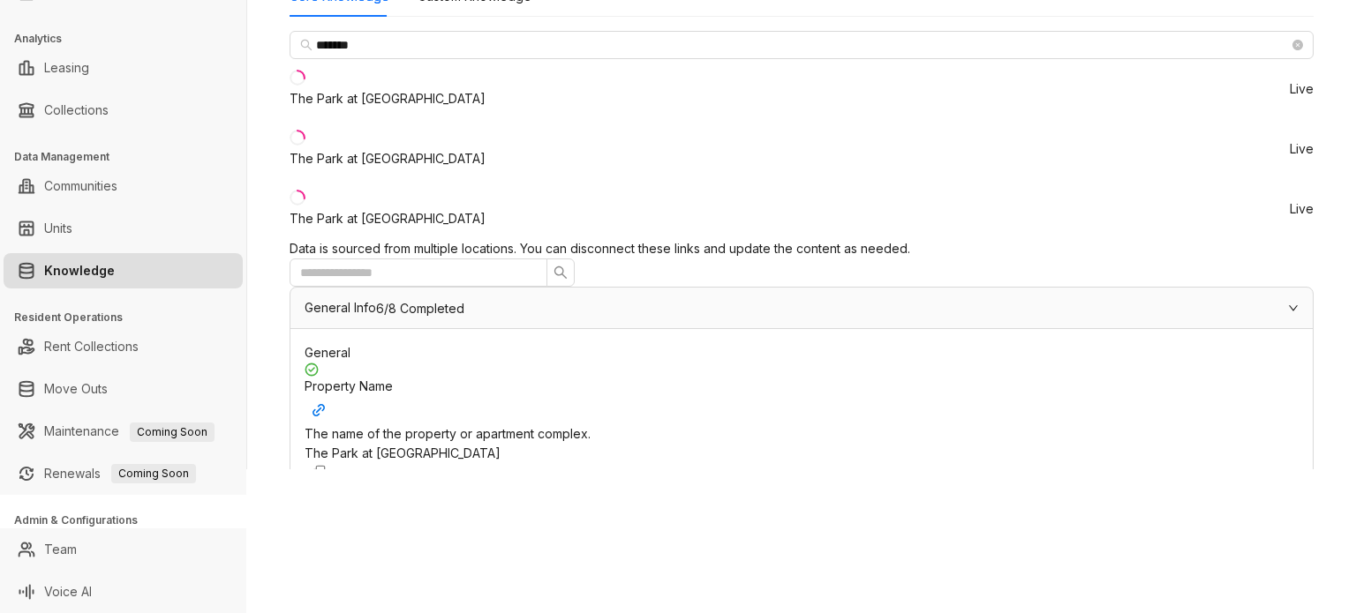
scroll to position [6830, 0]
drag, startPoint x: 678, startPoint y: 146, endPoint x: 1007, endPoint y: 150, distance: 329.2
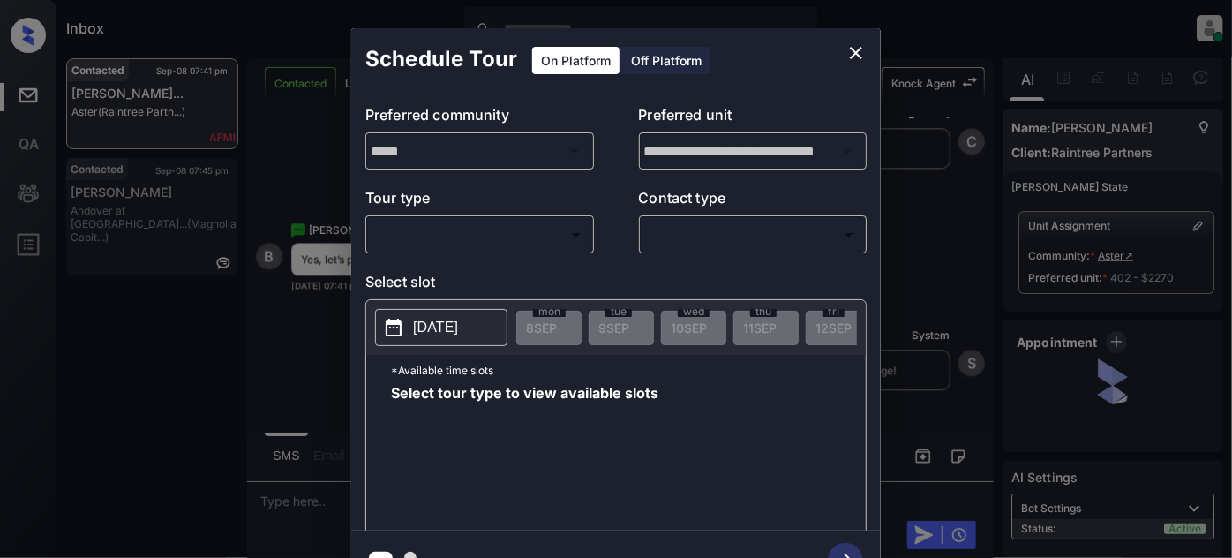
scroll to position [18, 0]
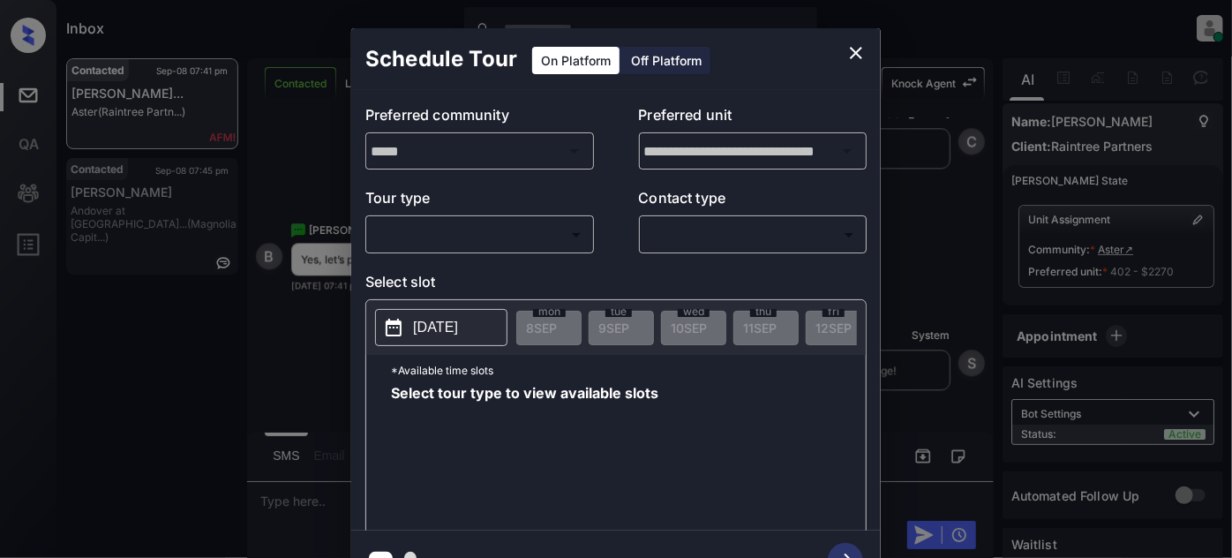
drag, startPoint x: 490, startPoint y: 204, endPoint x: 490, endPoint y: 224, distance: 20.3
click at [490, 209] on p "Tour type" at bounding box center [479, 201] width 229 height 28
click at [489, 232] on body "Inbox Juan Carlos Manantan Online Set yourself offline Set yourself on break Pr…" at bounding box center [616, 279] width 1232 height 558
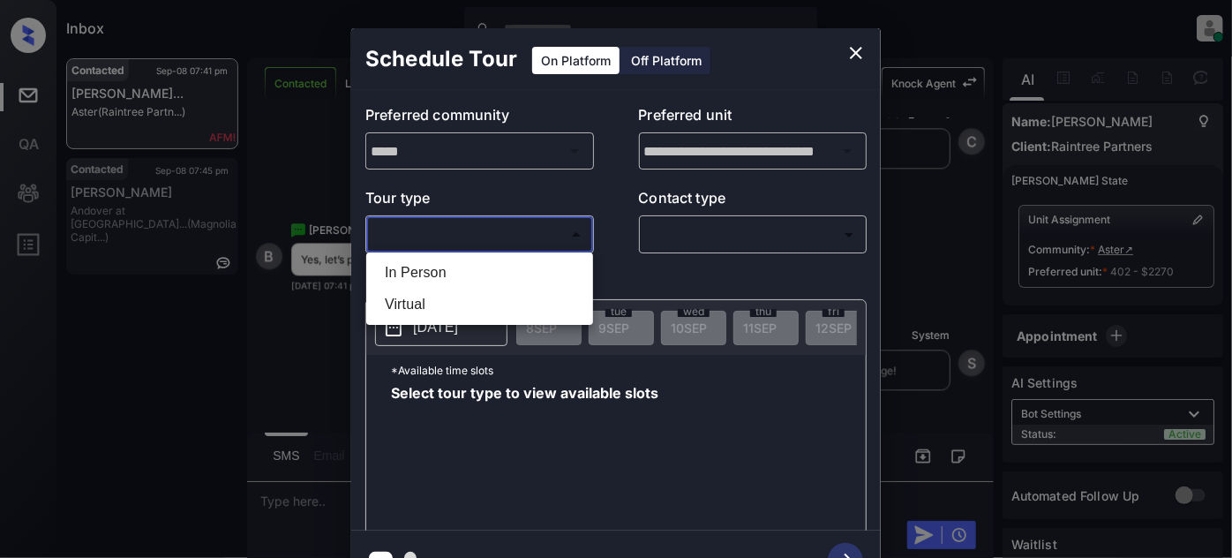
click at [473, 255] on ul "In Person Virtual" at bounding box center [479, 288] width 227 height 72
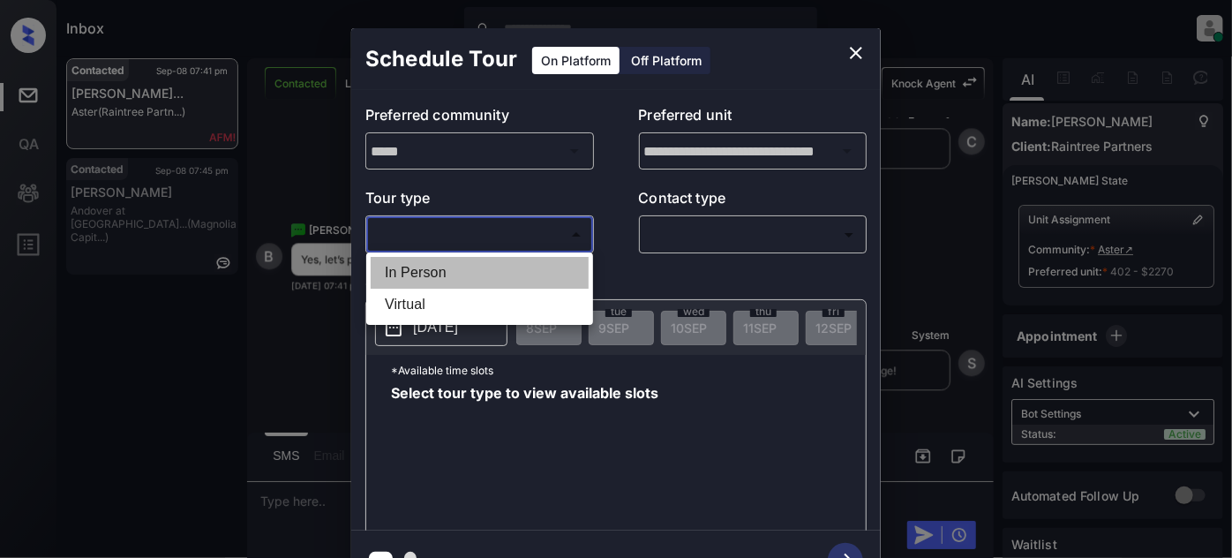
drag, startPoint x: 475, startPoint y: 270, endPoint x: 564, endPoint y: 265, distance: 89.3
click at [476, 270] on li "In Person" at bounding box center [480, 273] width 218 height 32
type input "********"
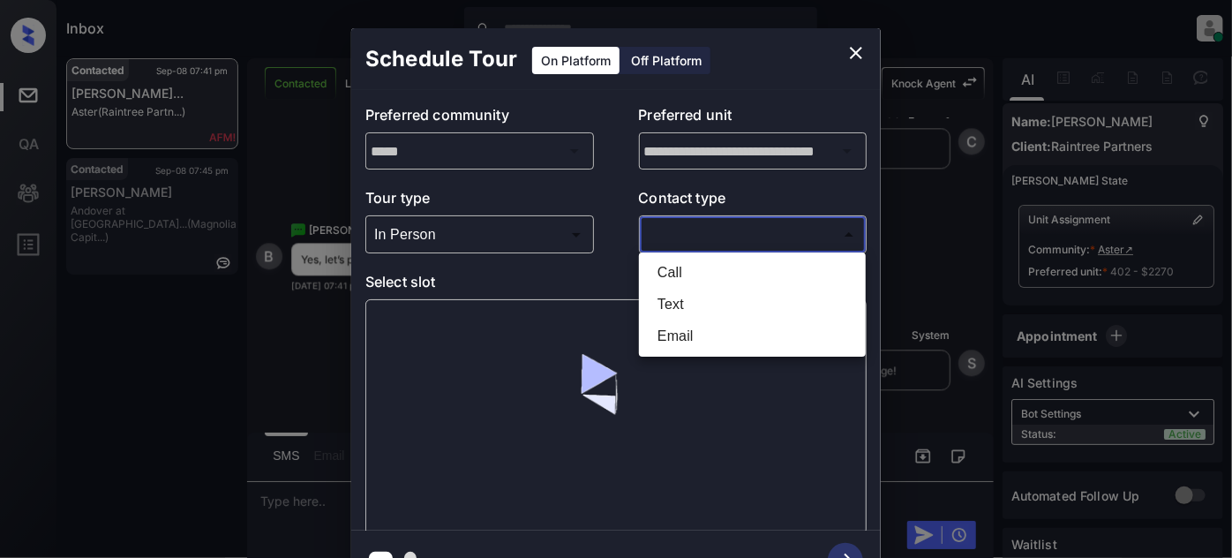
click at [731, 221] on body "Inbox Juan Carlos Manantan Online Set yourself offline Set yourself on break Pr…" at bounding box center [616, 279] width 1232 height 558
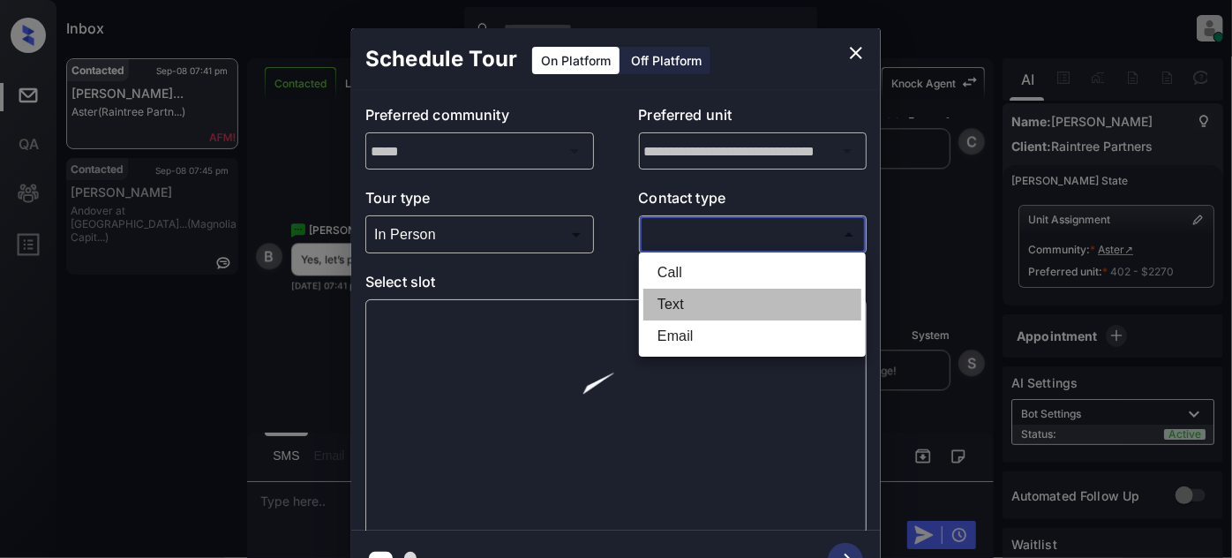
click at [698, 300] on li "Text" at bounding box center [752, 305] width 218 height 32
type input "****"
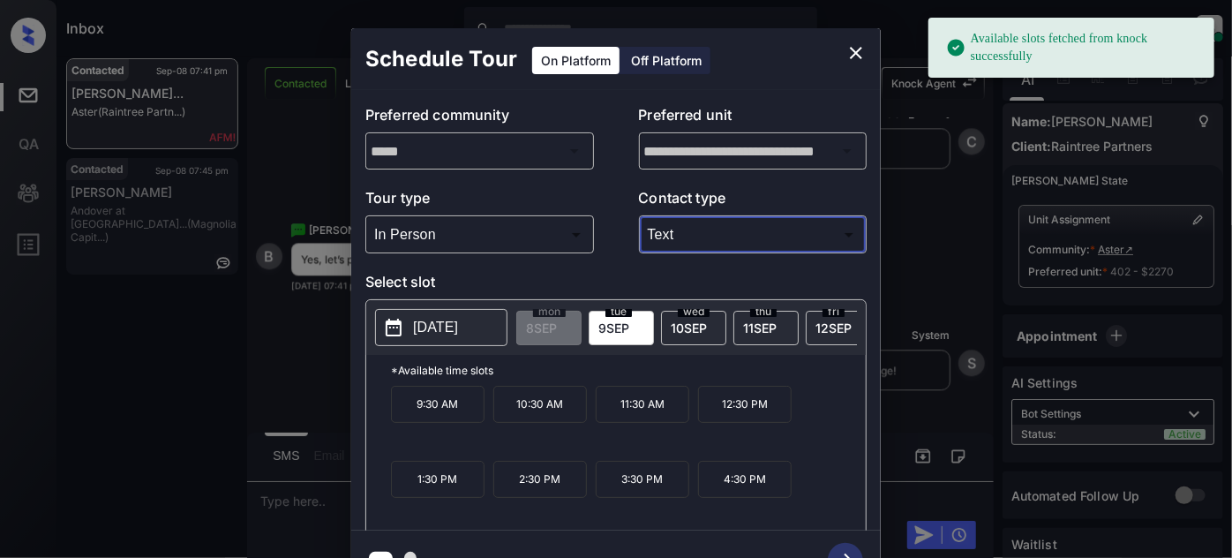
click at [756, 330] on span "11 SEP" at bounding box center [760, 327] width 34 height 15
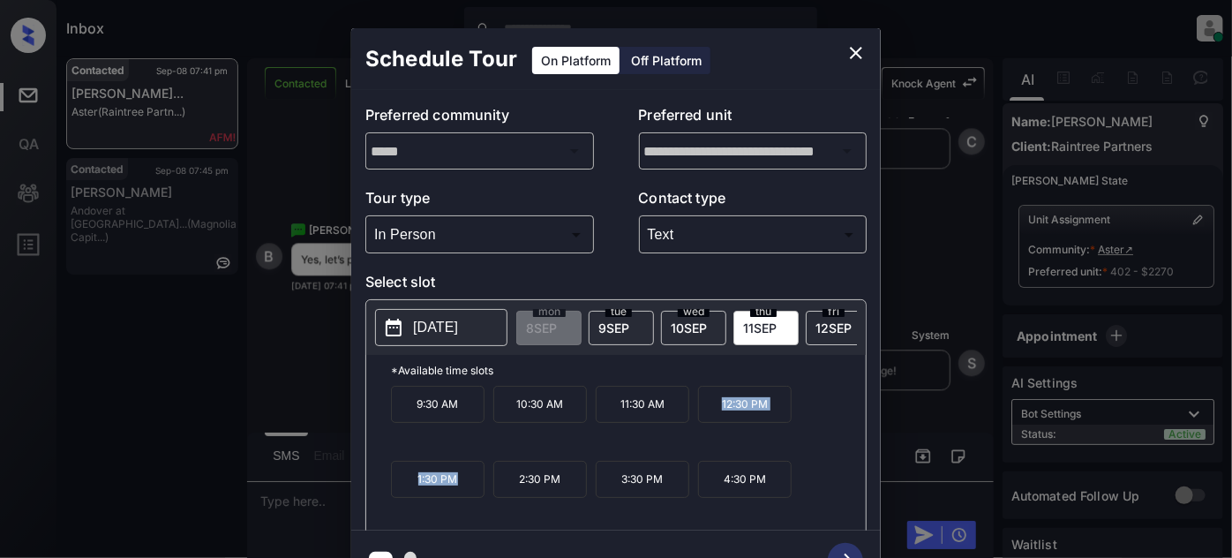
drag, startPoint x: 693, startPoint y: 409, endPoint x: 529, endPoint y: 415, distance: 164.3
click at [487, 489] on div "9:30 AM 10:30 AM 11:30 AM 12:30 PM 1:30 PM 2:30 PM 3:30 PM 4:30 PM" at bounding box center [628, 456] width 475 height 141
copy div "12:30 PM 1:30 PM"
click at [861, 51] on icon "close" at bounding box center [856, 52] width 21 height 21
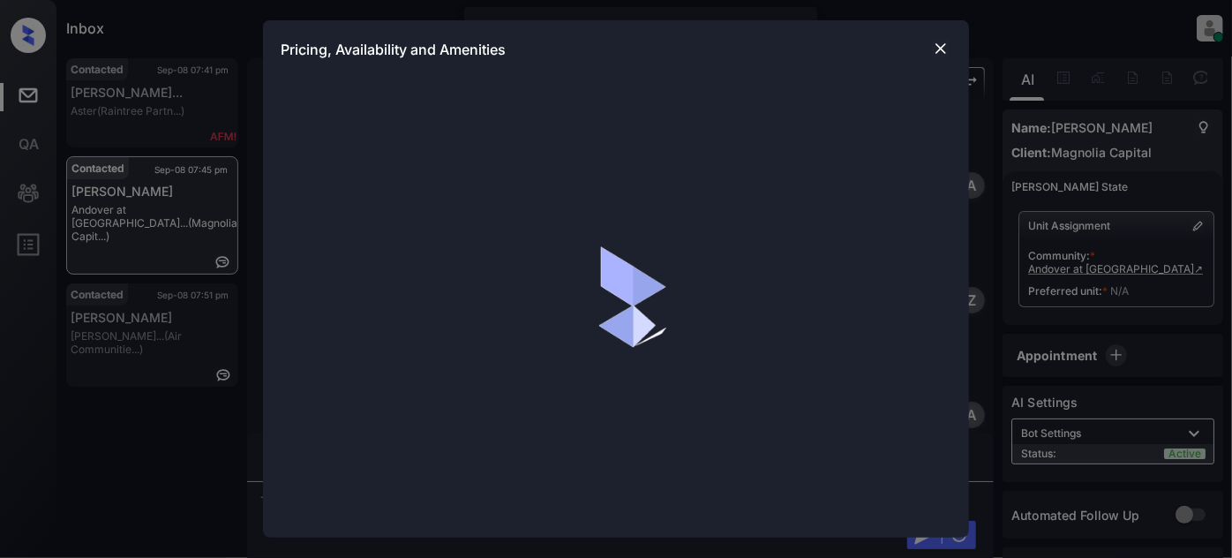
scroll to position [18, 0]
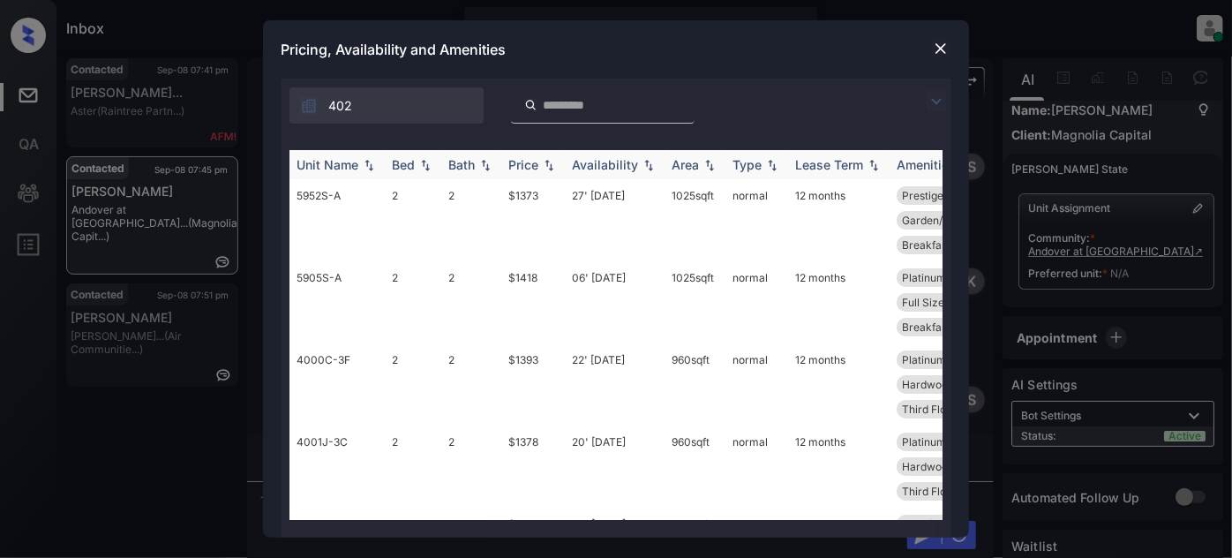
click at [541, 160] on img at bounding box center [549, 165] width 18 height 12
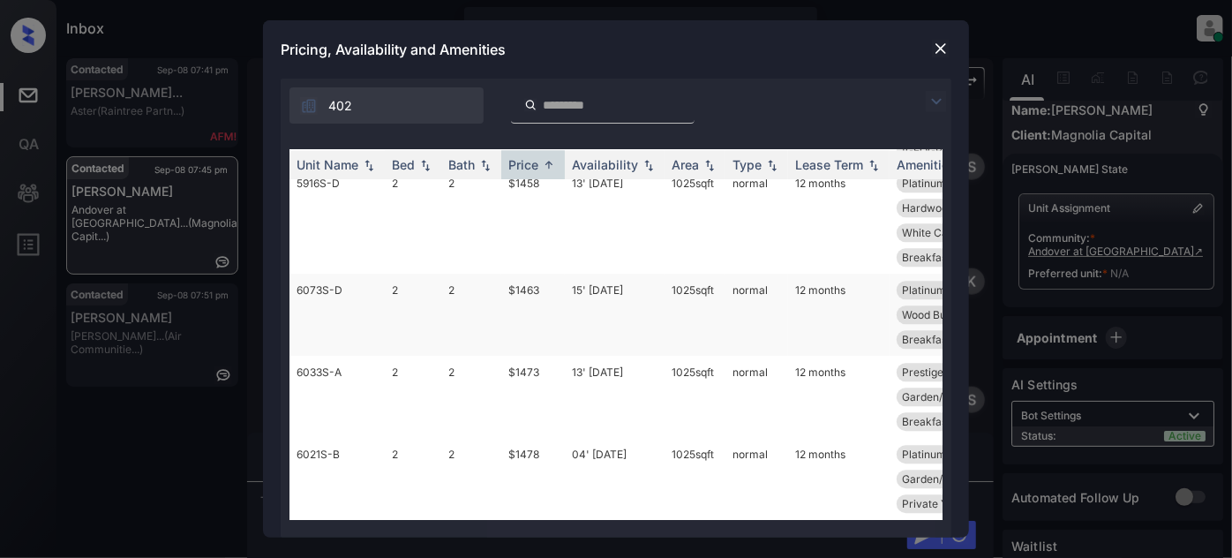
scroll to position [2579, 0]
click at [618, 440] on td "04' [DATE]" at bounding box center [615, 479] width 100 height 82
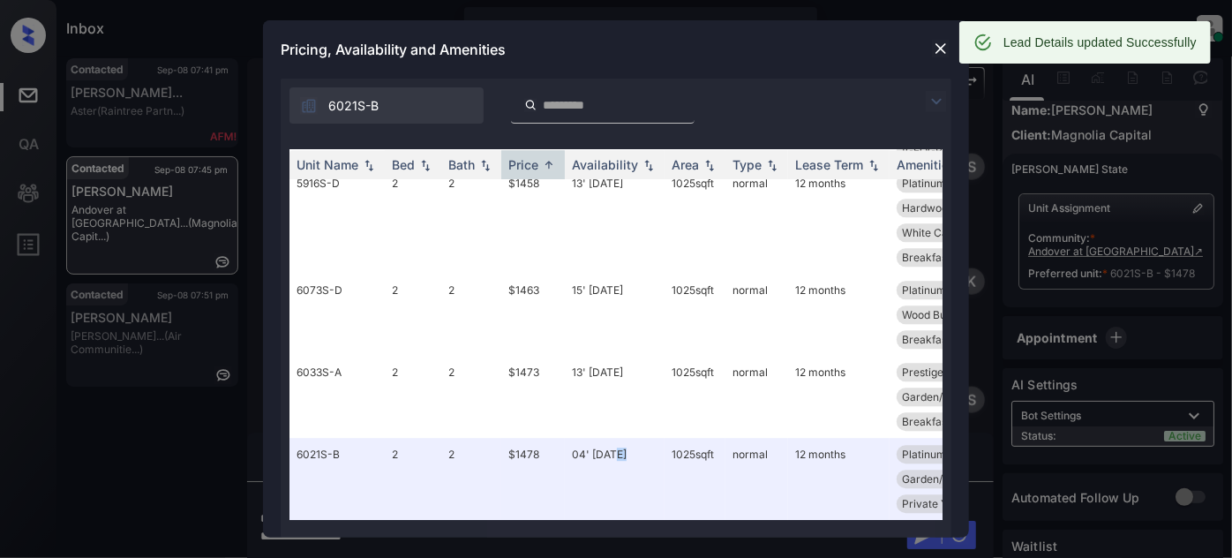
click at [941, 46] on img at bounding box center [941, 49] width 18 height 18
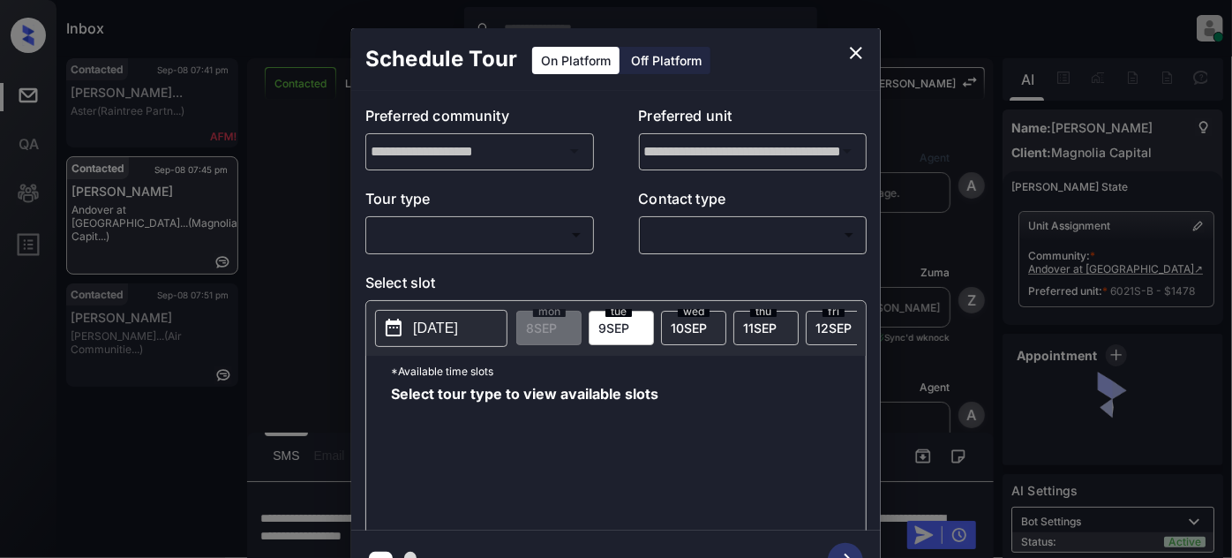
scroll to position [18, 0]
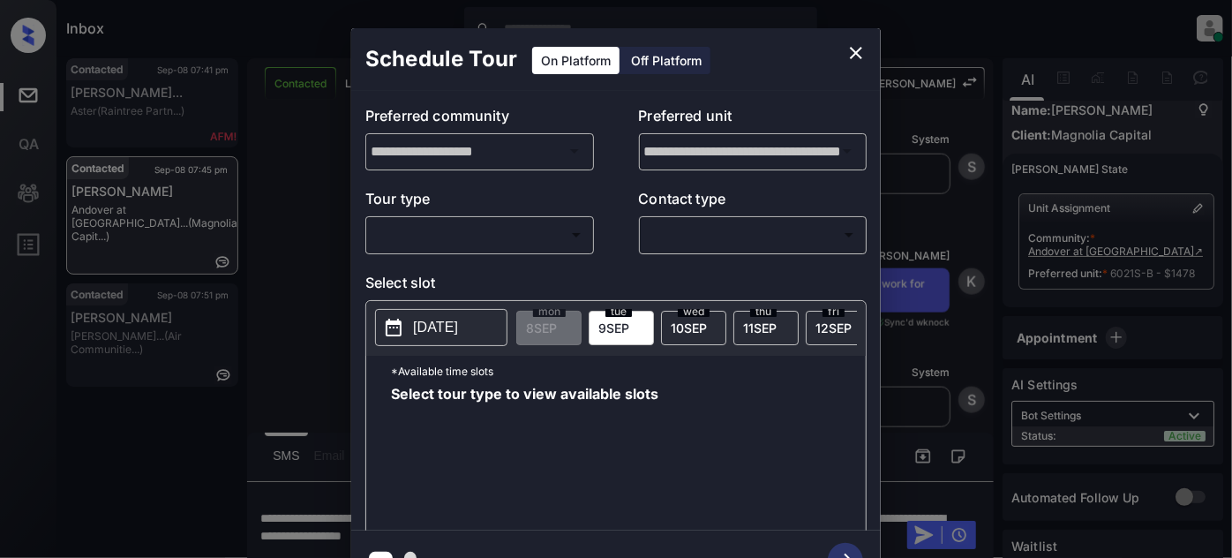
click at [541, 249] on div "​ ​" at bounding box center [479, 234] width 229 height 38
click at [492, 246] on body "Inbox Juan Carlos Manantan Online Set yourself offline Set yourself on break Pr…" at bounding box center [616, 279] width 1232 height 558
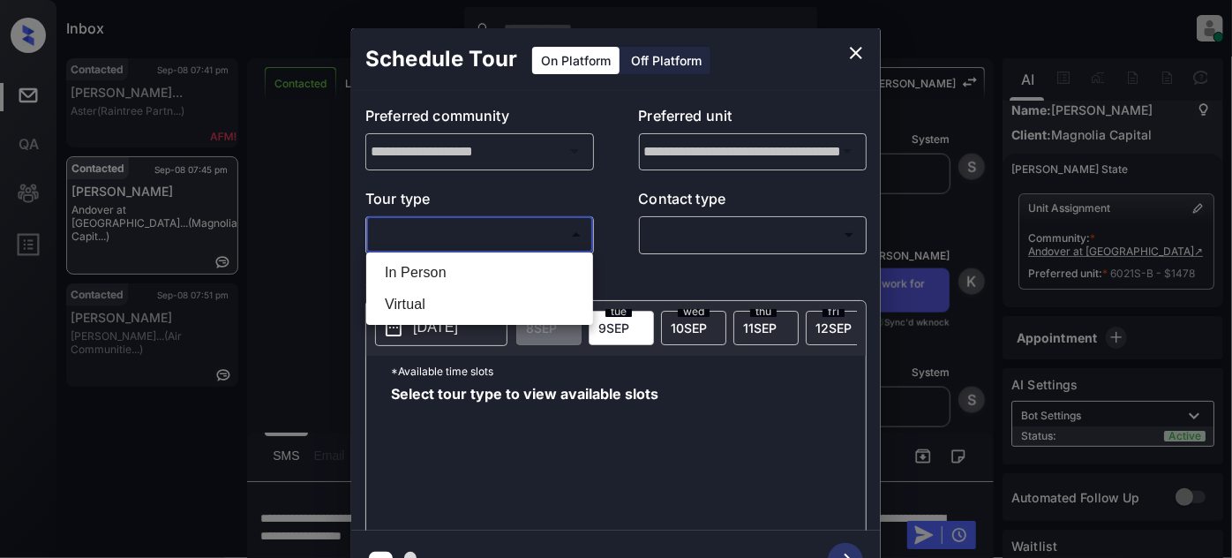
click at [460, 274] on li "In Person" at bounding box center [480, 273] width 218 height 32
type input "********"
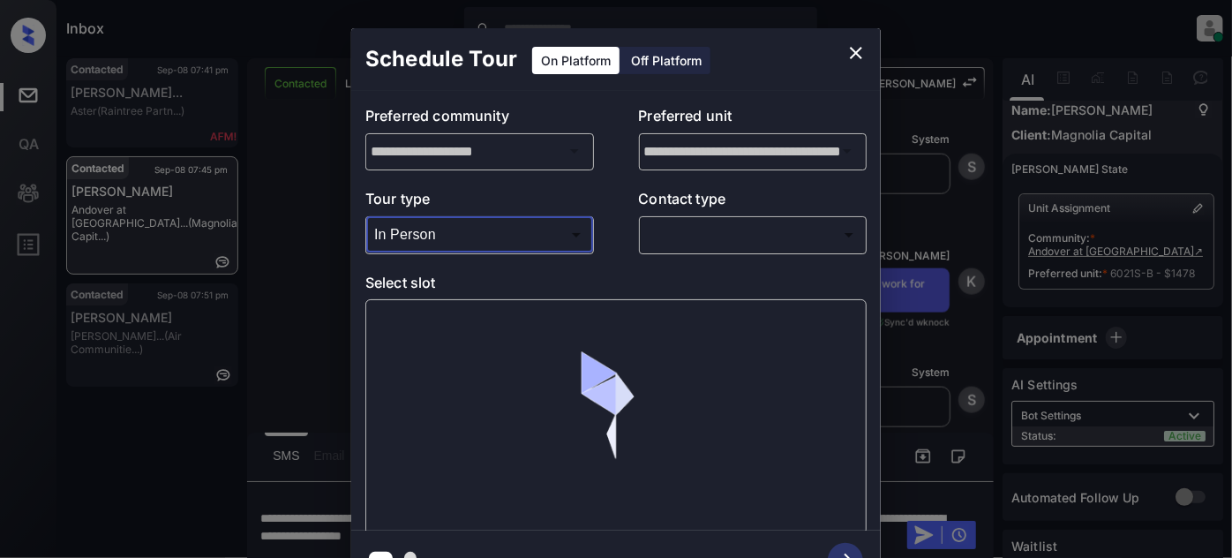
click at [752, 235] on body "Inbox Juan Carlos Manantan Online Set yourself offline Set yourself on break Pr…" at bounding box center [616, 279] width 1232 height 558
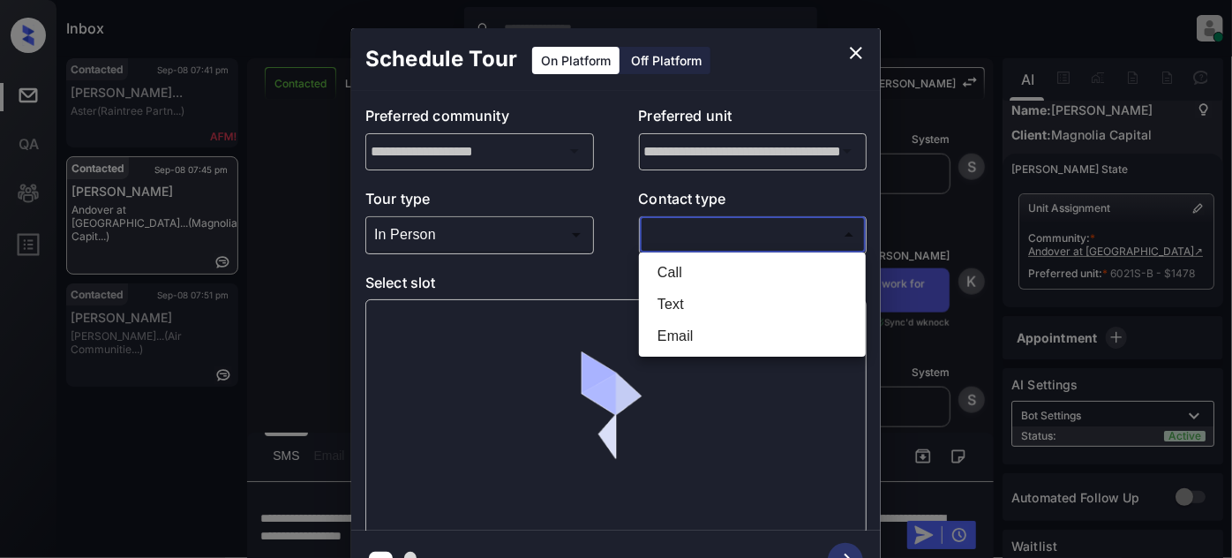
click at [676, 305] on li "Text" at bounding box center [752, 305] width 218 height 32
type input "****"
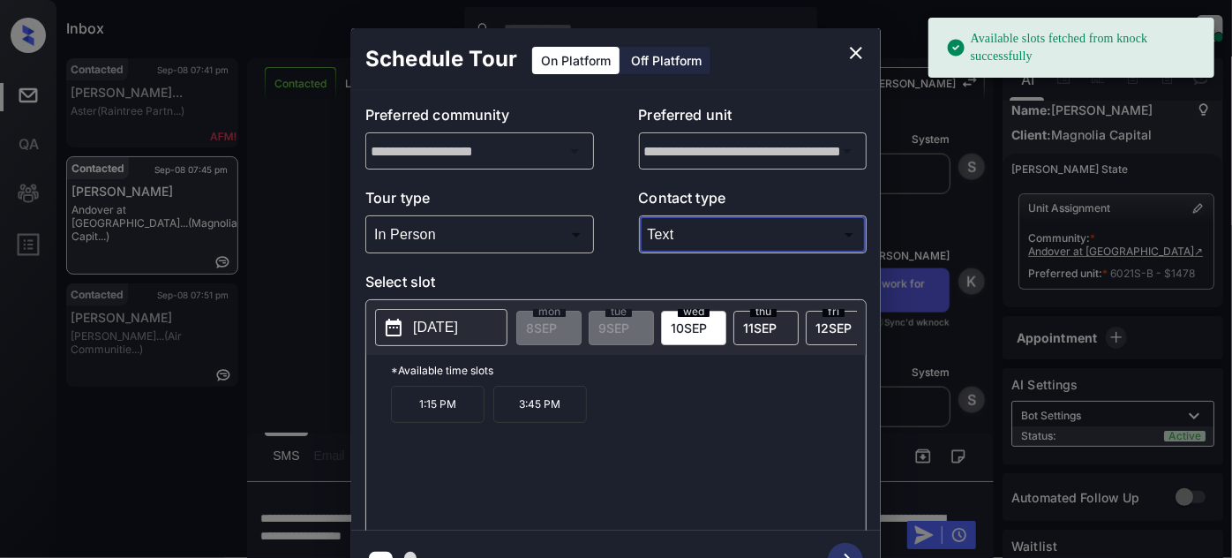
click at [449, 313] on button "[DATE]" at bounding box center [441, 327] width 132 height 37
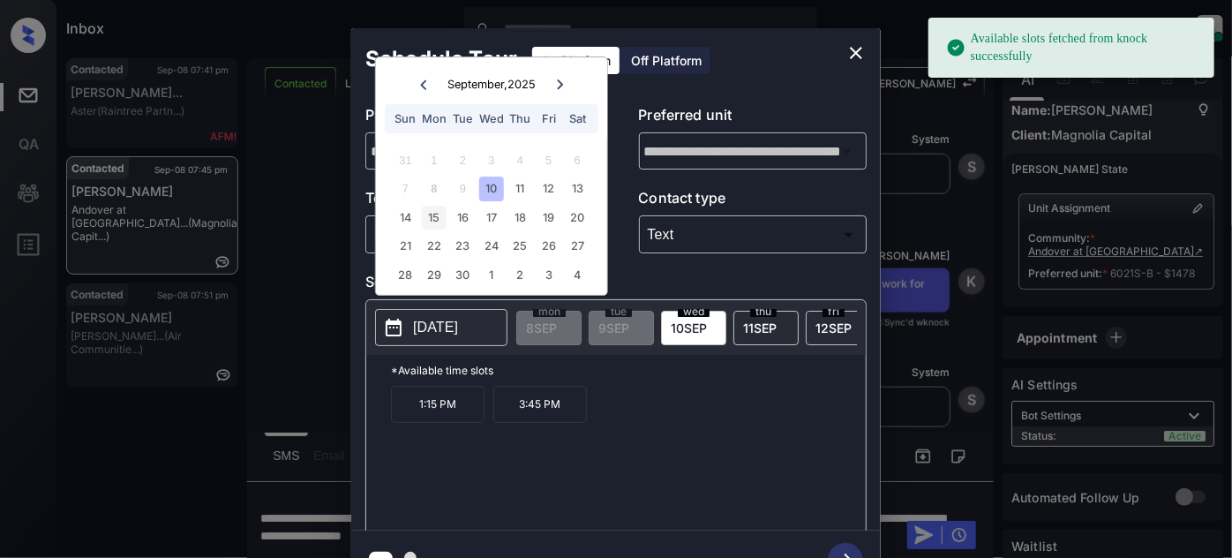
click at [435, 218] on div "15" at bounding box center [434, 218] width 24 height 24
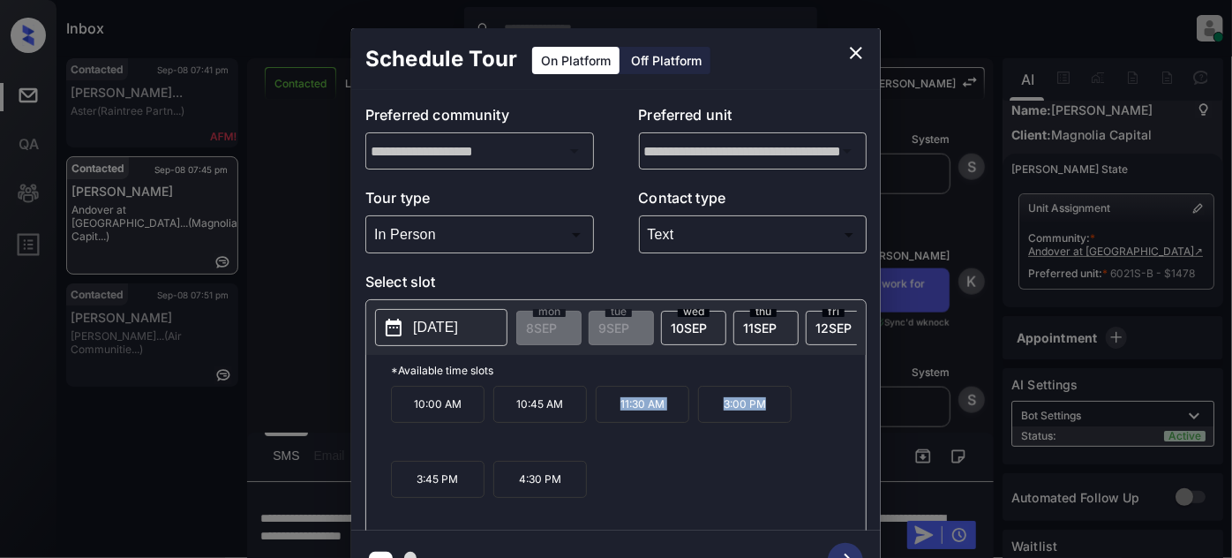
drag, startPoint x: 590, startPoint y: 415, endPoint x: 791, endPoint y: 411, distance: 201.3
click at [791, 411] on div "10:00 AM 10:45 AM 11:30 AM 3:00 PM 3:45 PM 4:30 PM" at bounding box center [628, 456] width 475 height 141
copy div "11:30 AM 3:00 PM"
click at [859, 50] on icon "close" at bounding box center [856, 53] width 12 height 12
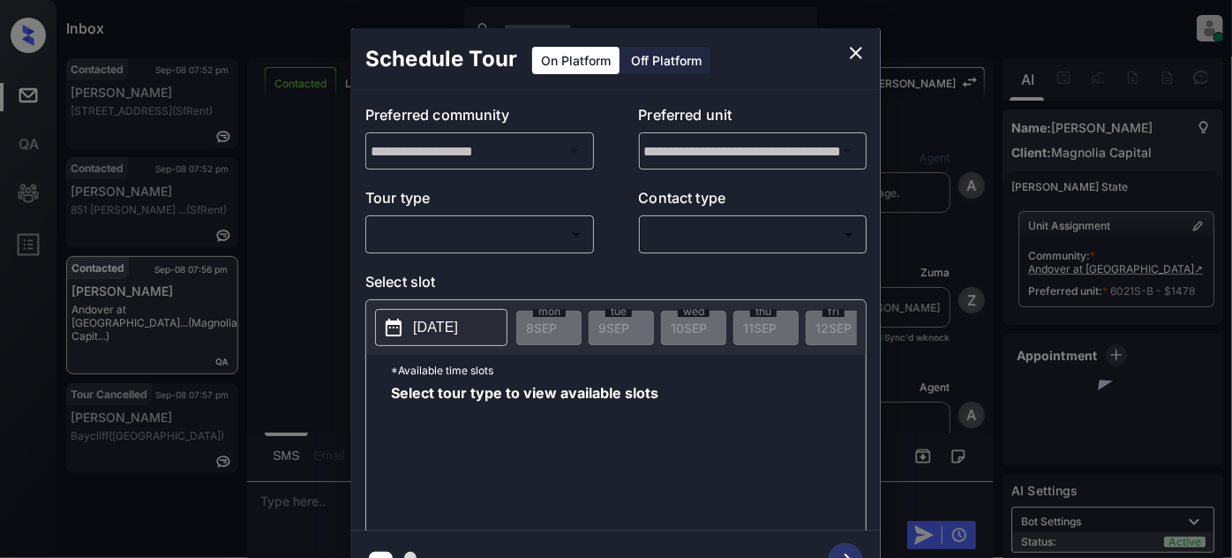
scroll to position [2589, 0]
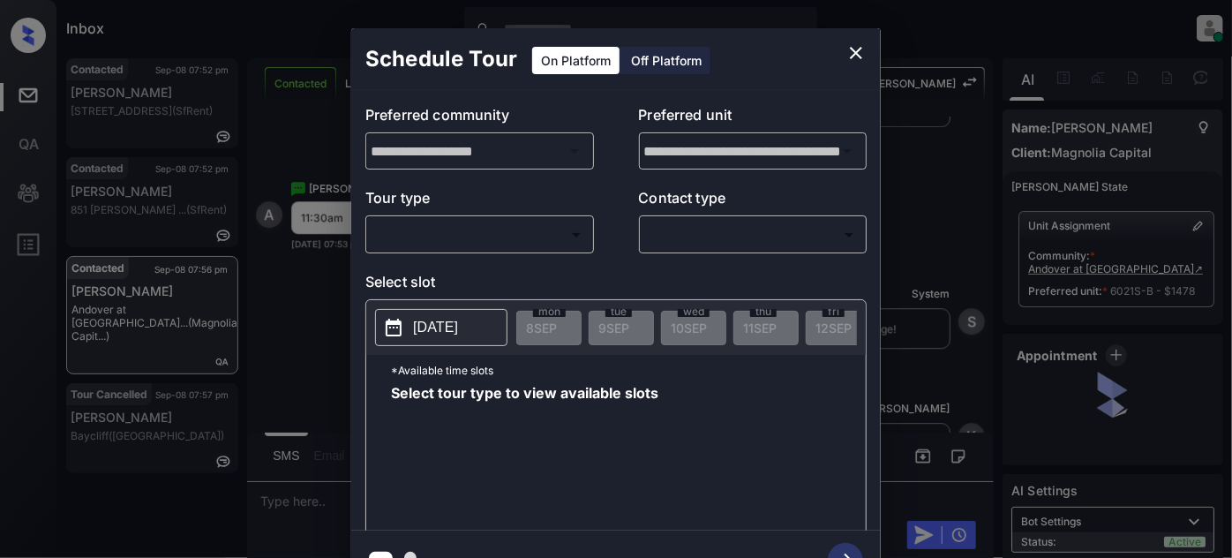
click at [428, 242] on body "Inbox [PERSON_NAME] Online Set yourself offline Set yourself on break Profile S…" at bounding box center [616, 279] width 1232 height 558
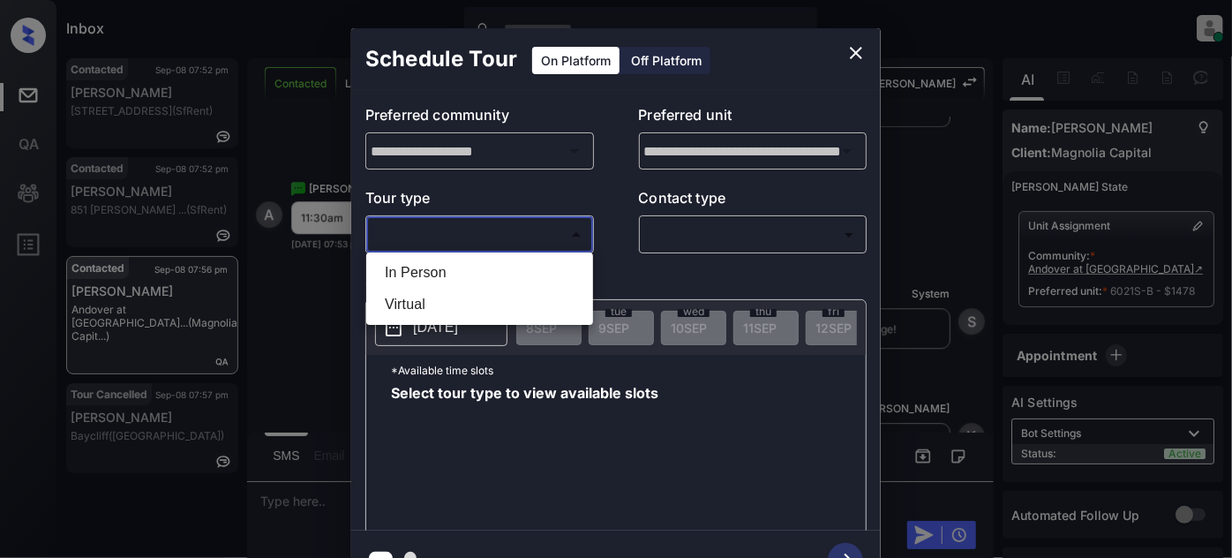
click at [427, 265] on li "In Person" at bounding box center [480, 273] width 218 height 32
type input "********"
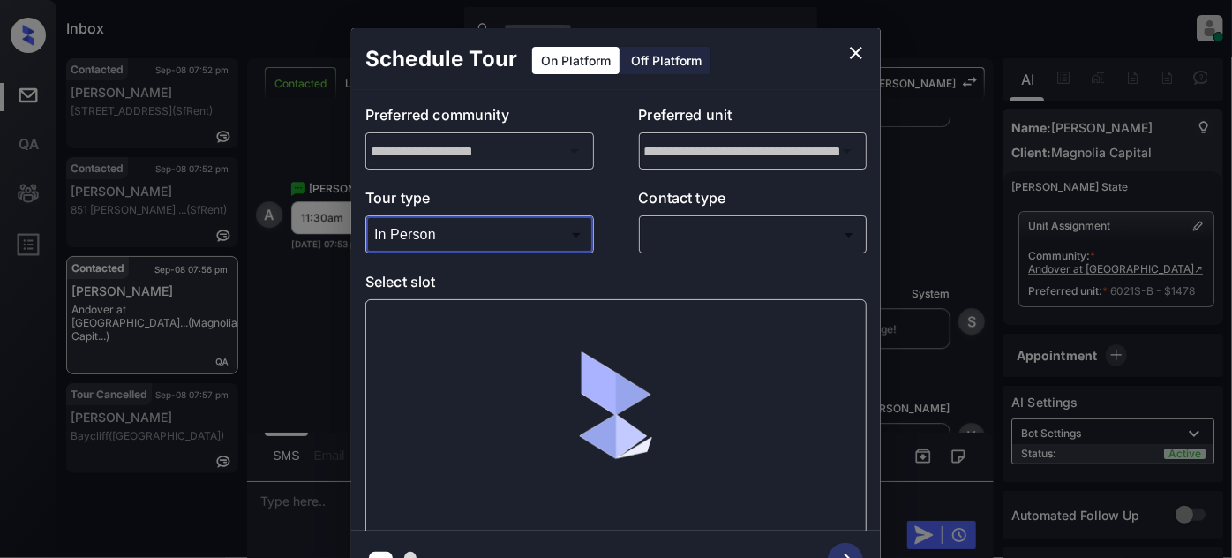
click at [727, 235] on body "Inbox [PERSON_NAME] Online Set yourself offline Set yourself on break Profile S…" at bounding box center [616, 279] width 1232 height 558
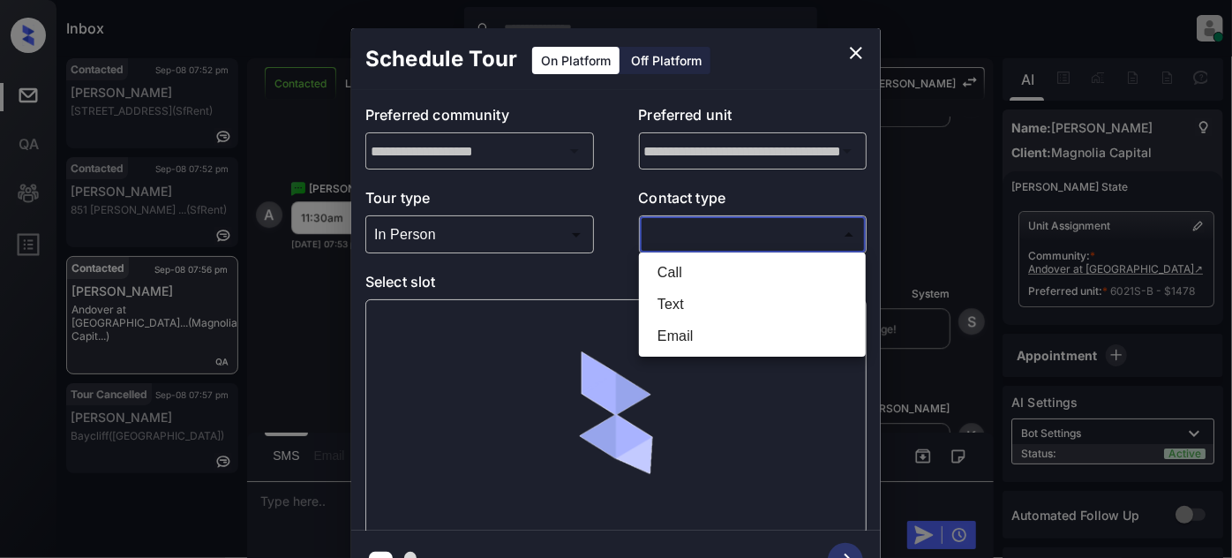
click at [699, 309] on li "Text" at bounding box center [752, 305] width 218 height 32
type input "****"
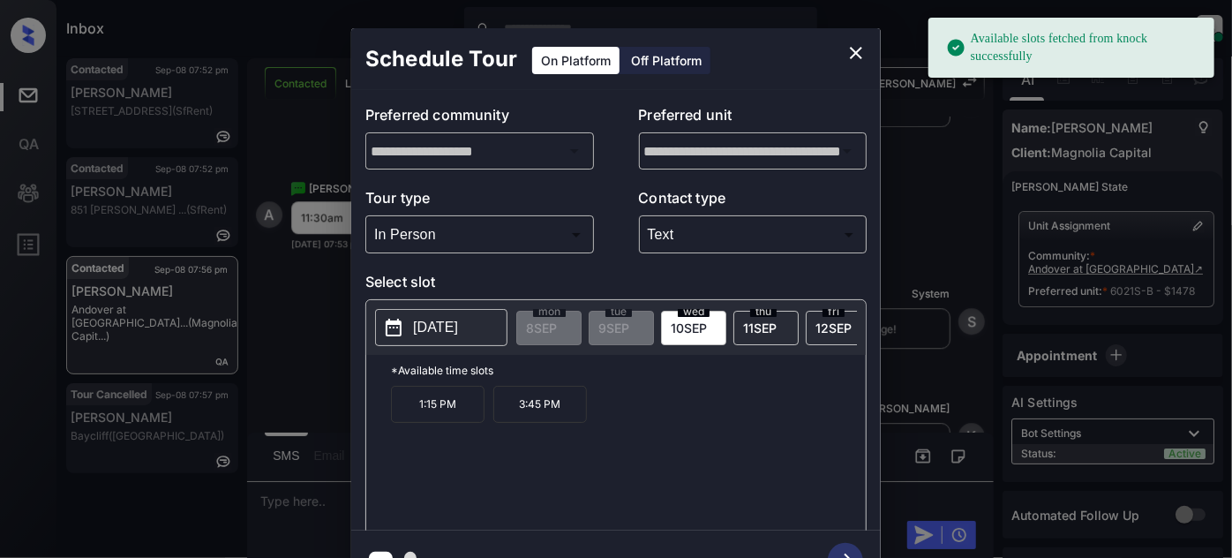
click at [458, 320] on p "[DATE]" at bounding box center [435, 327] width 45 height 21
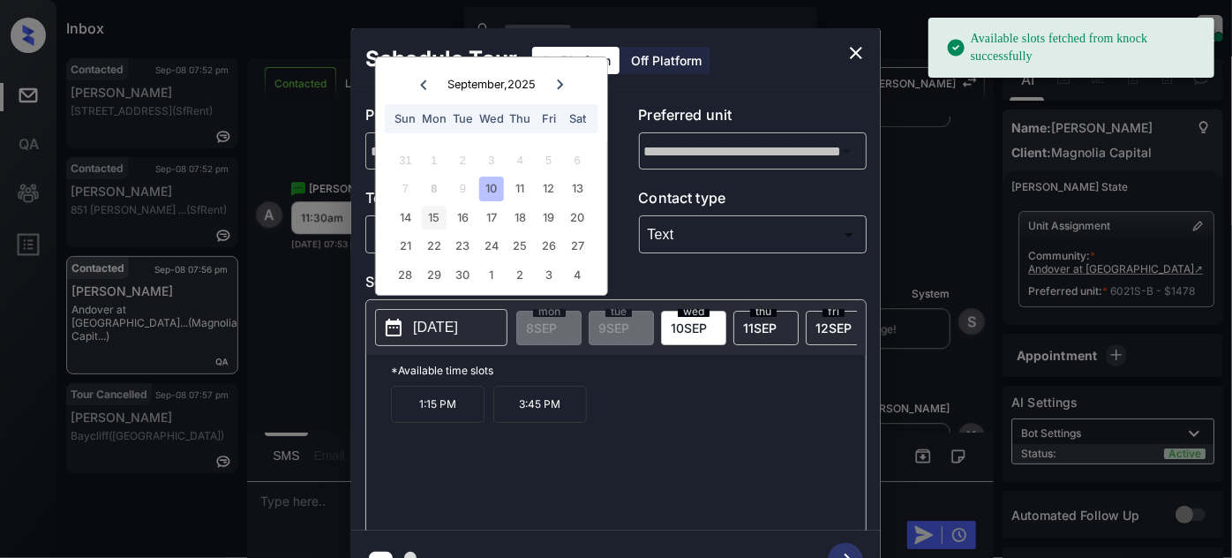
click at [436, 222] on div "15" at bounding box center [434, 218] width 24 height 24
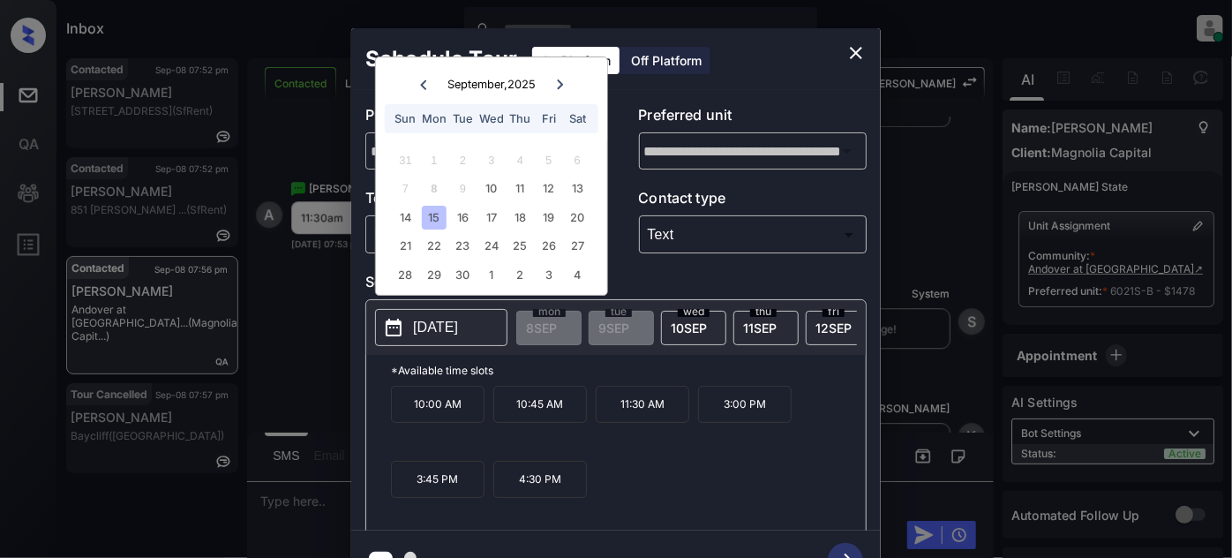
click at [596, 413] on p "11:30 AM" at bounding box center [643, 404] width 94 height 37
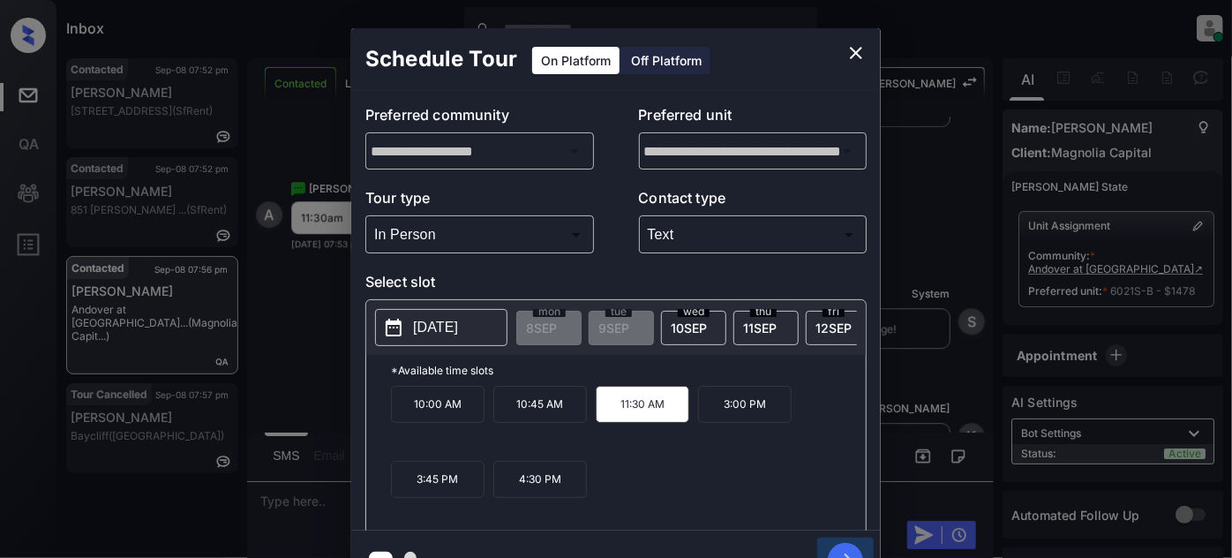
click at [842, 545] on icon "button" at bounding box center [845, 560] width 35 height 35
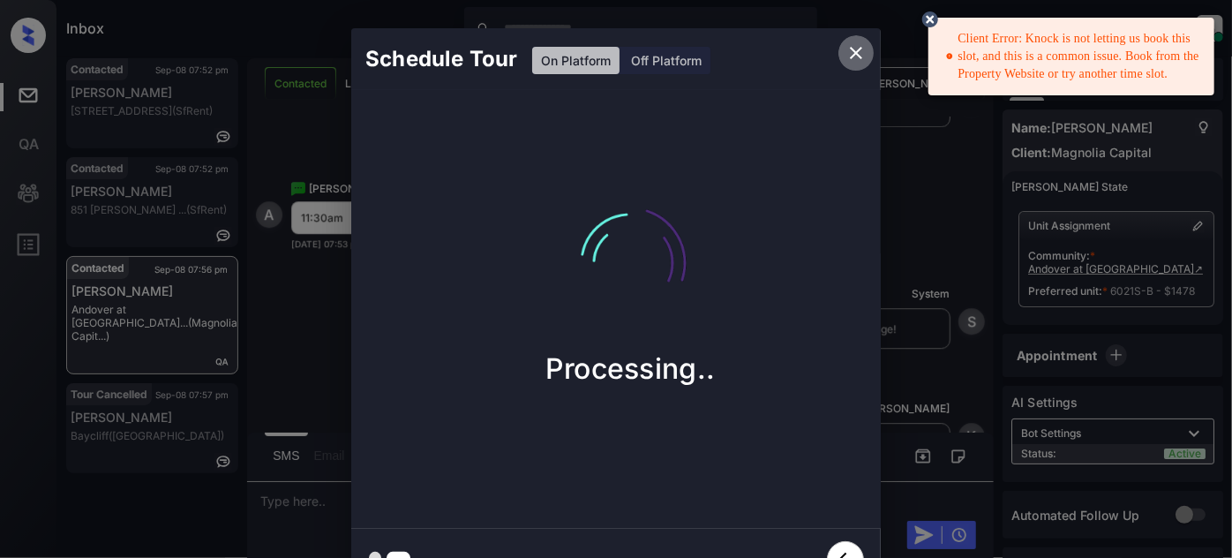
click at [859, 51] on icon "close" at bounding box center [856, 52] width 21 height 21
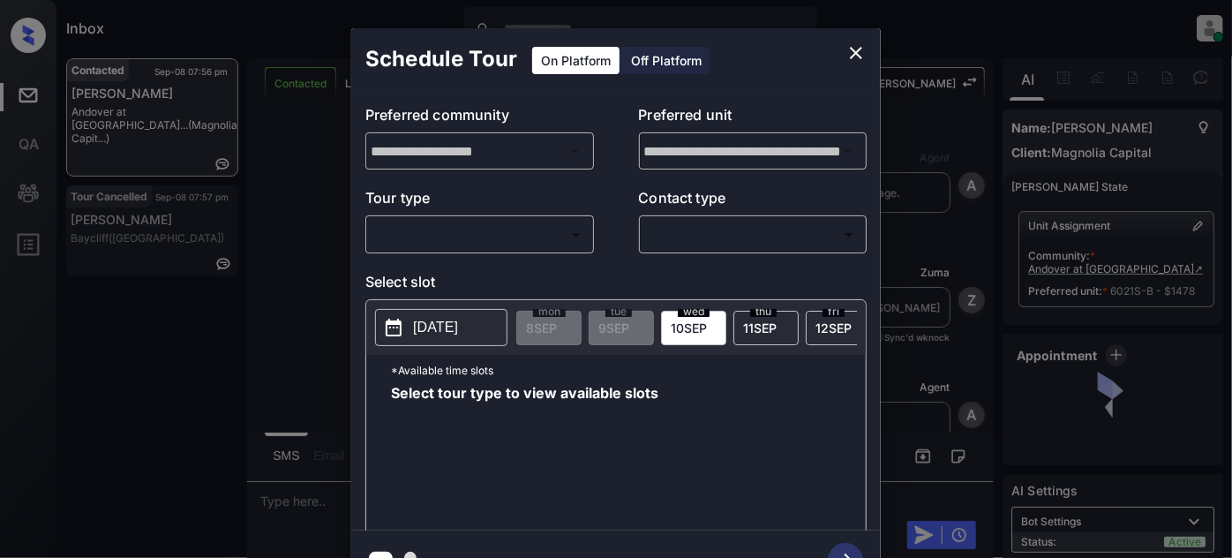
scroll to position [6076, 0]
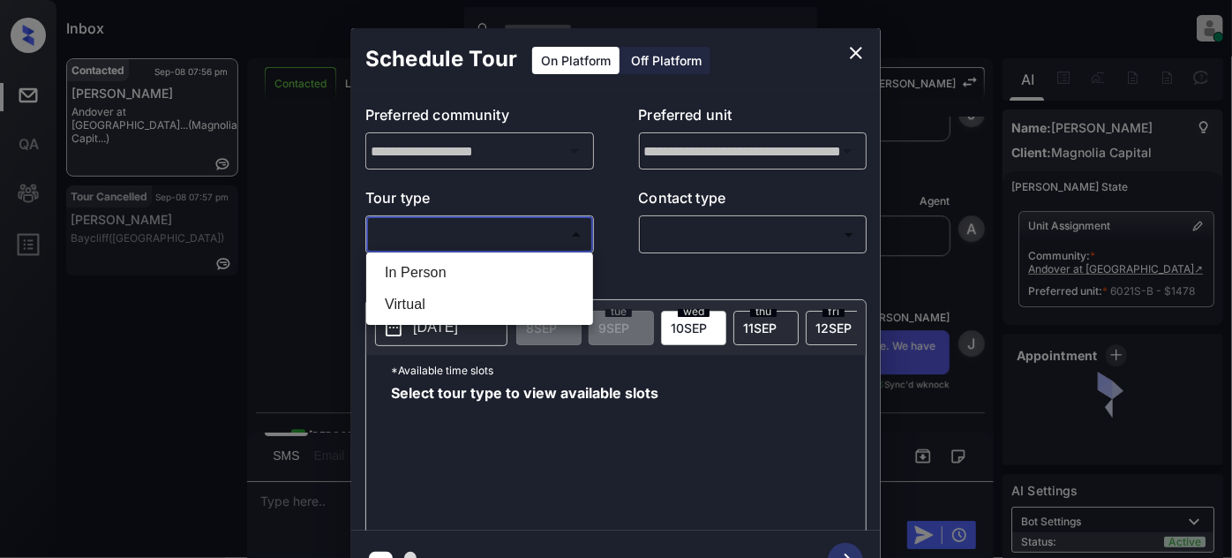
click at [545, 243] on body "Inbox [PERSON_NAME] Online Set yourself offline Set yourself on break Profile S…" at bounding box center [616, 279] width 1232 height 558
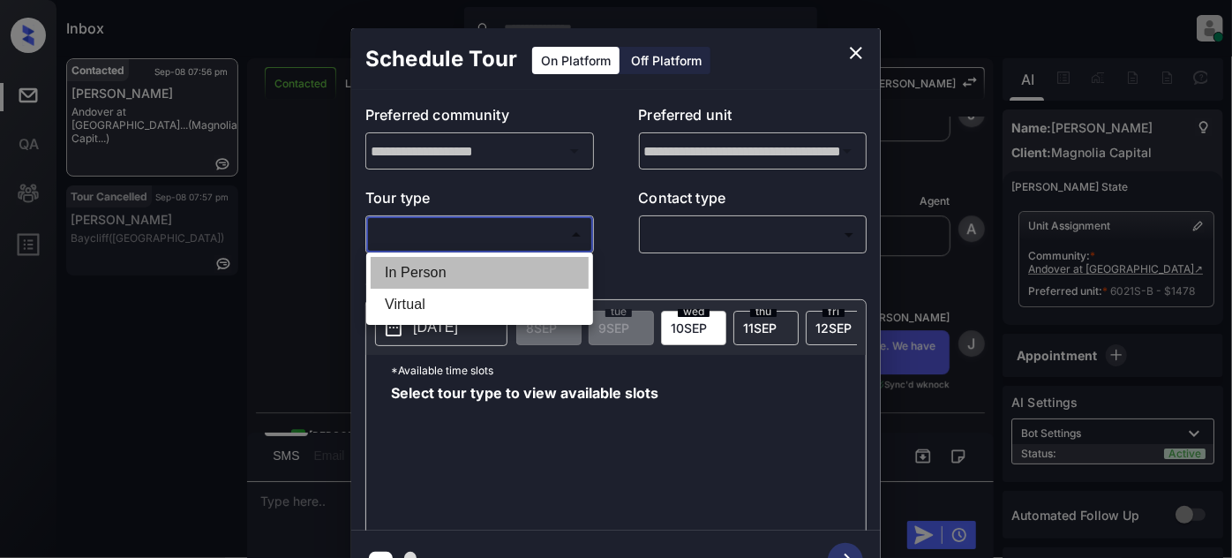
click at [453, 276] on li "In Person" at bounding box center [480, 273] width 218 height 32
type input "********"
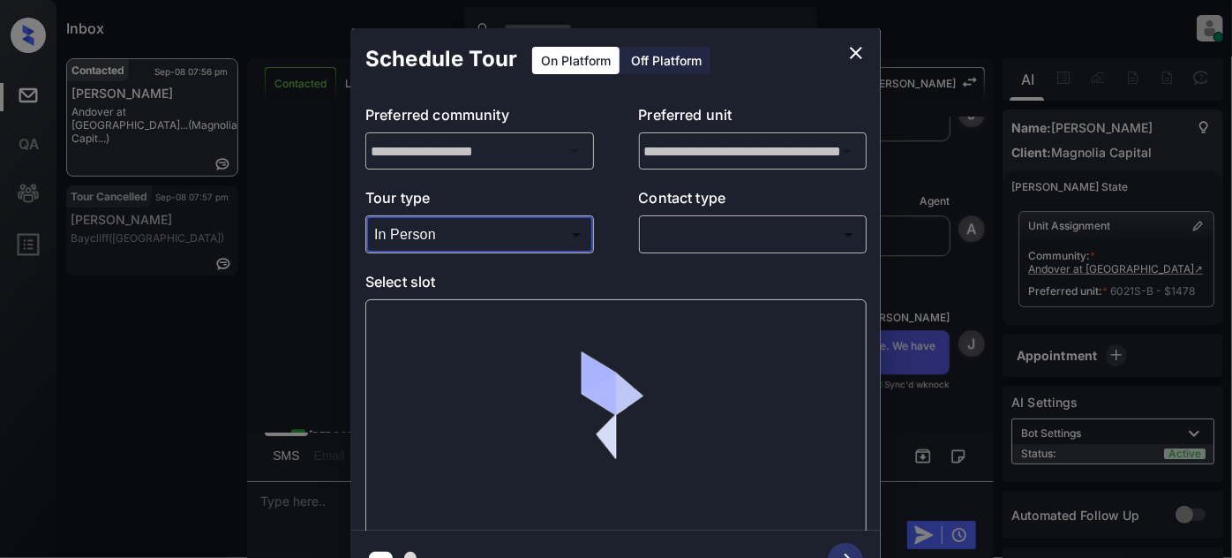
click at [711, 235] on body "Inbox [PERSON_NAME] Online Set yourself offline Set yourself on break Profile S…" at bounding box center [616, 279] width 1232 height 558
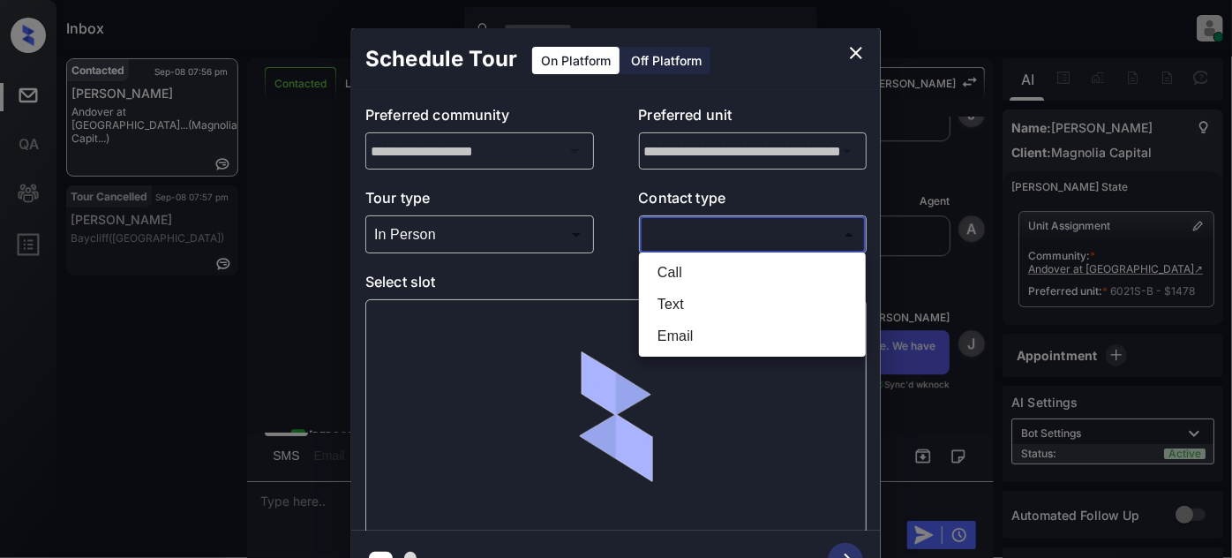
click at [665, 307] on li "Text" at bounding box center [752, 305] width 218 height 32
type input "****"
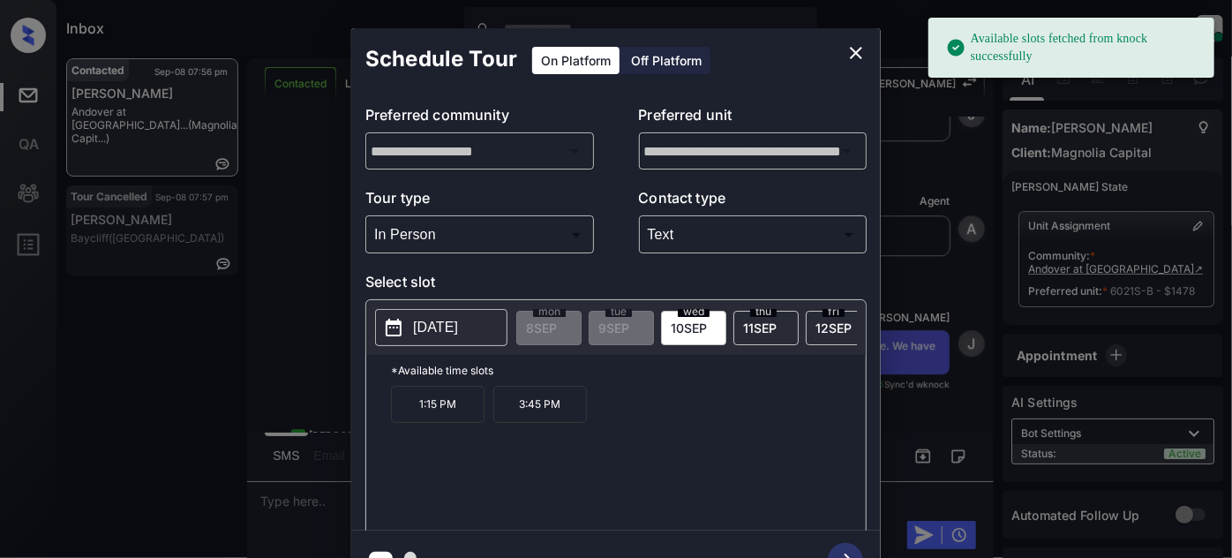
click at [411, 324] on button "[DATE]" at bounding box center [441, 327] width 132 height 37
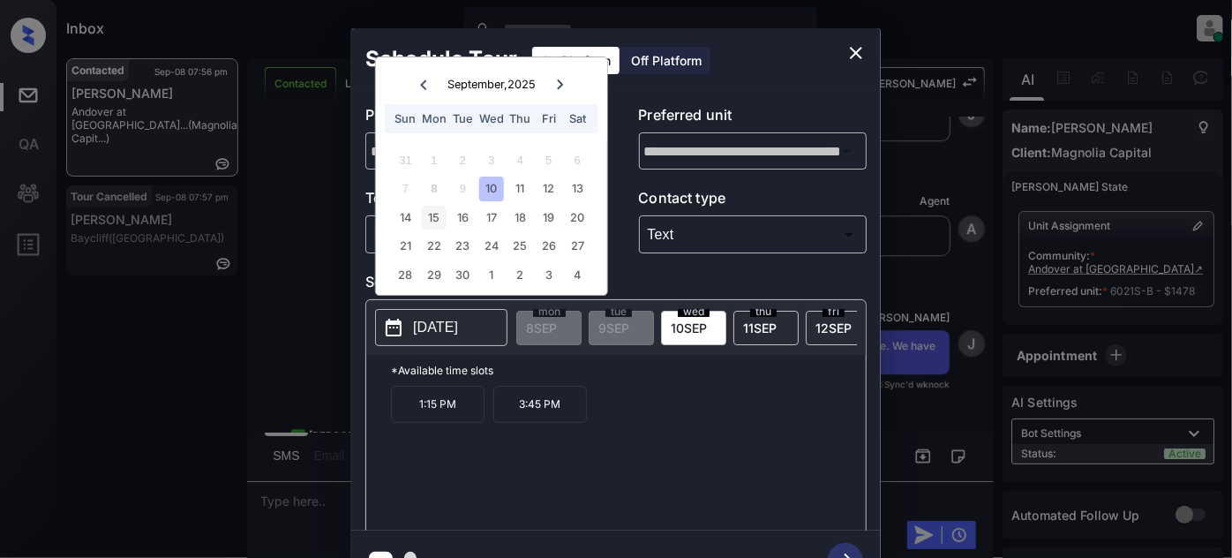
click at [425, 218] on div "15" at bounding box center [434, 218] width 24 height 24
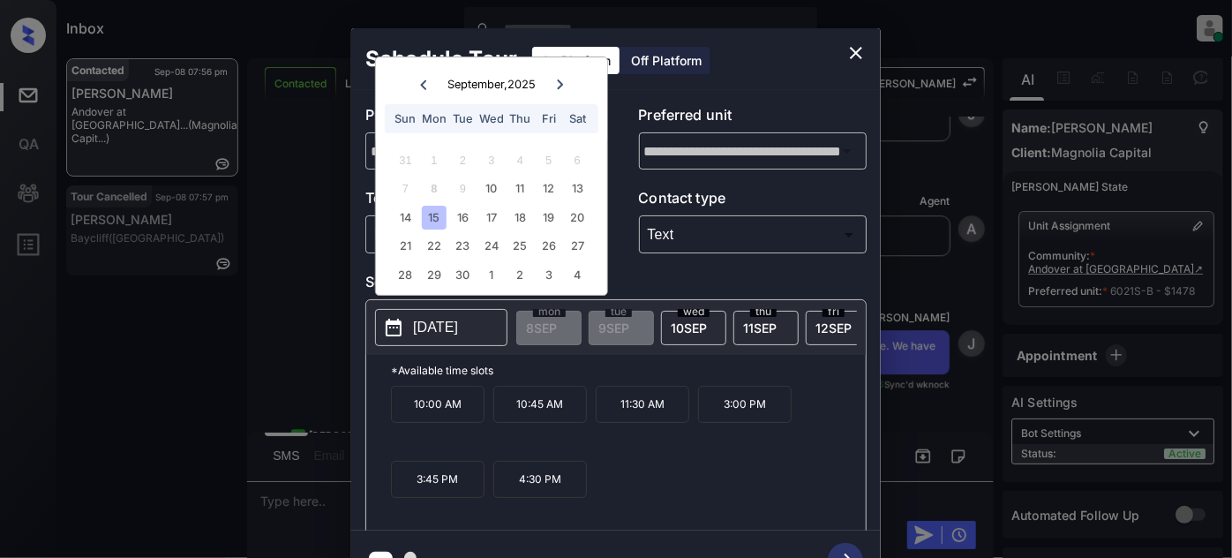
click at [515, 401] on p "10:45 AM" at bounding box center [540, 404] width 94 height 37
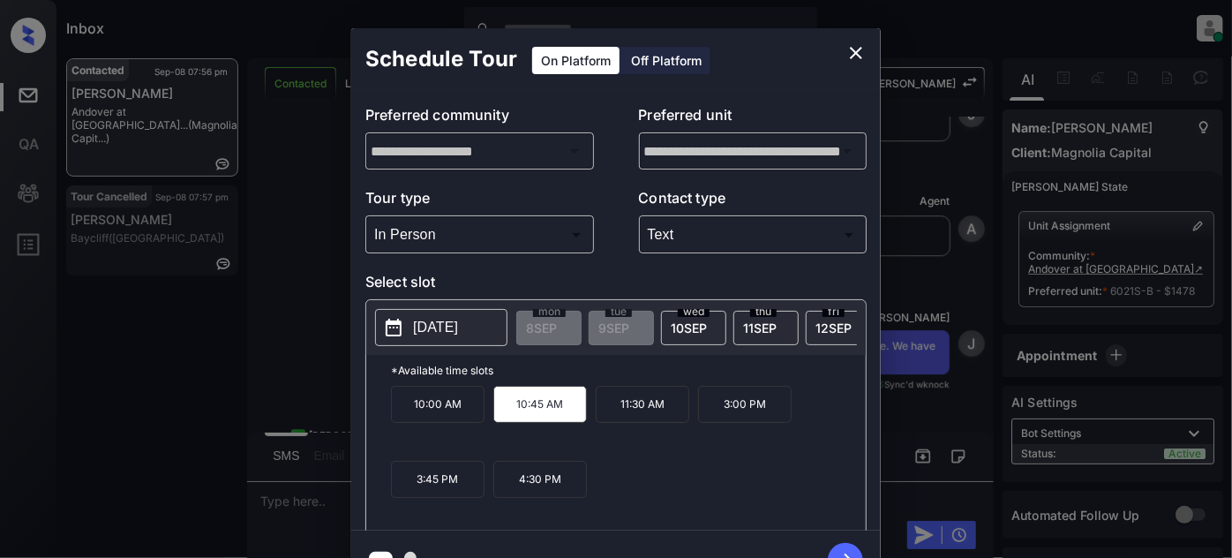
click at [845, 547] on icon "button" at bounding box center [845, 560] width 35 height 35
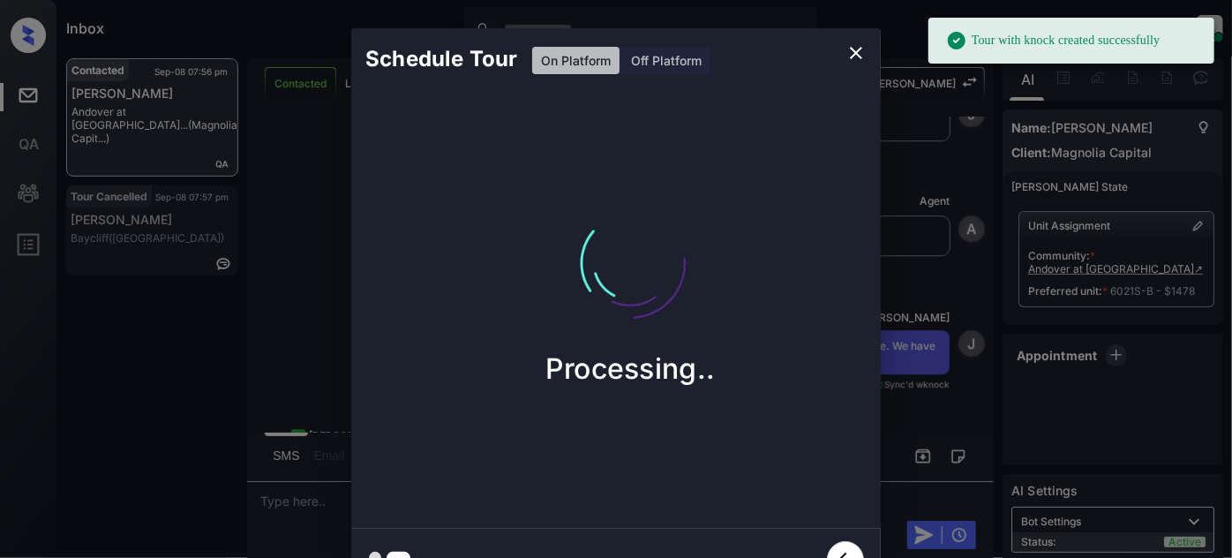
click at [846, 50] on icon "close" at bounding box center [856, 52] width 21 height 21
